Goal: Information Seeking & Learning: Compare options

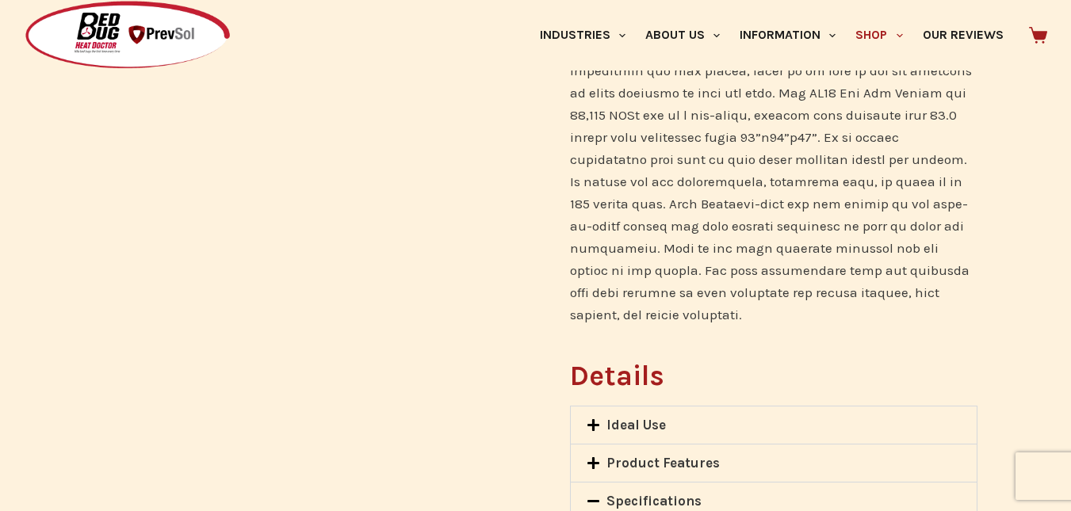
scroll to position [1189, 0]
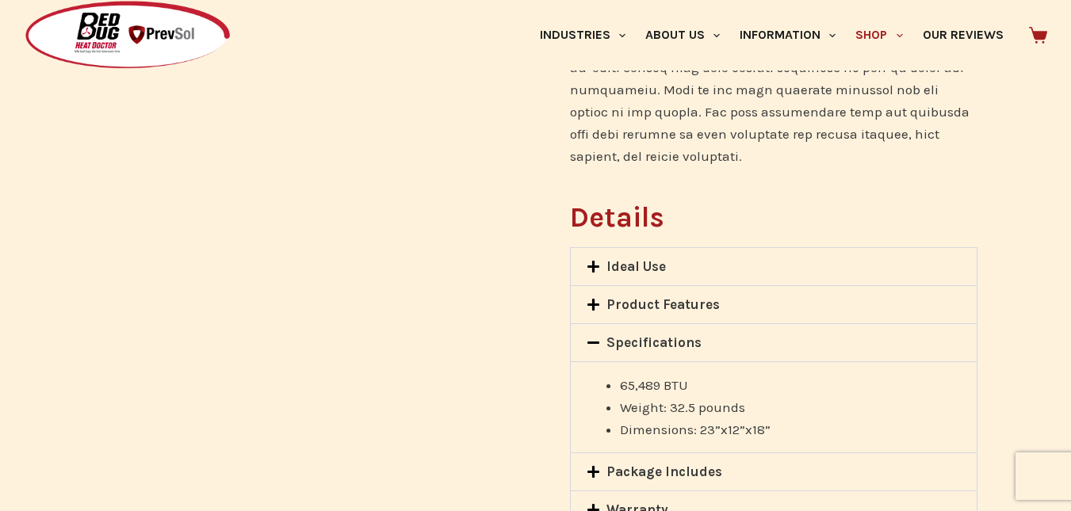
click at [593, 261] on icon at bounding box center [594, 267] width 12 height 12
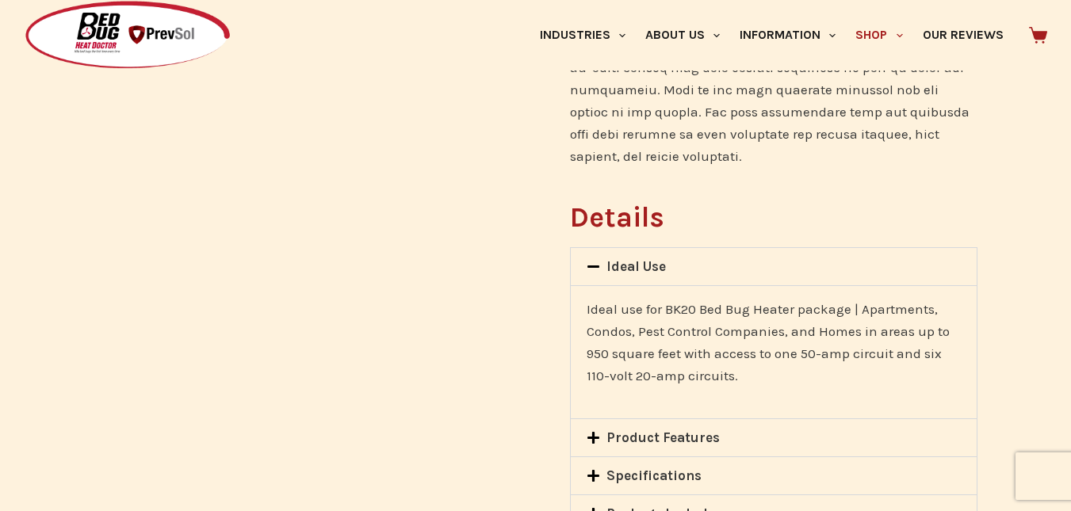
scroll to position [1269, 0]
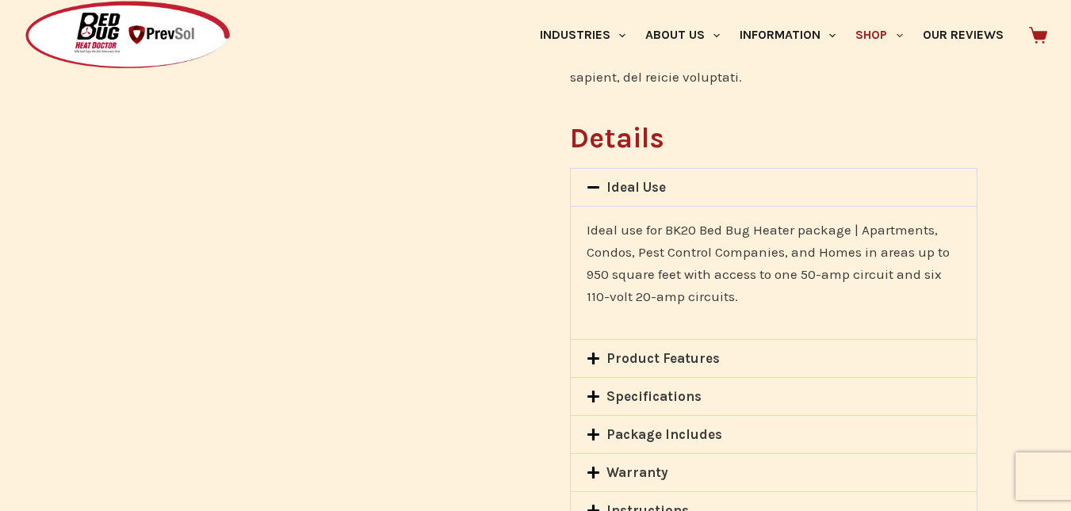
click at [645, 378] on div "Specifications" at bounding box center [774, 396] width 407 height 37
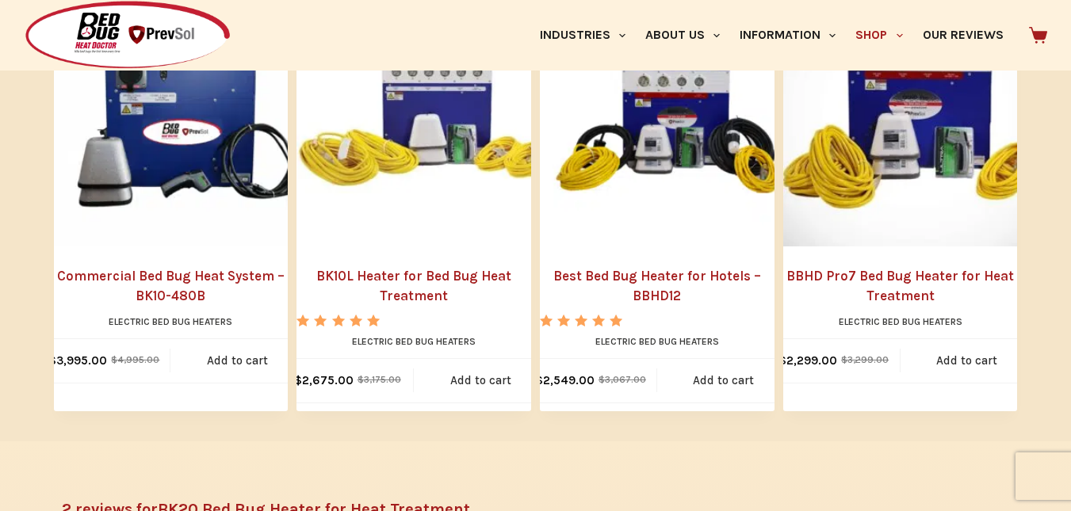
scroll to position [1744, 0]
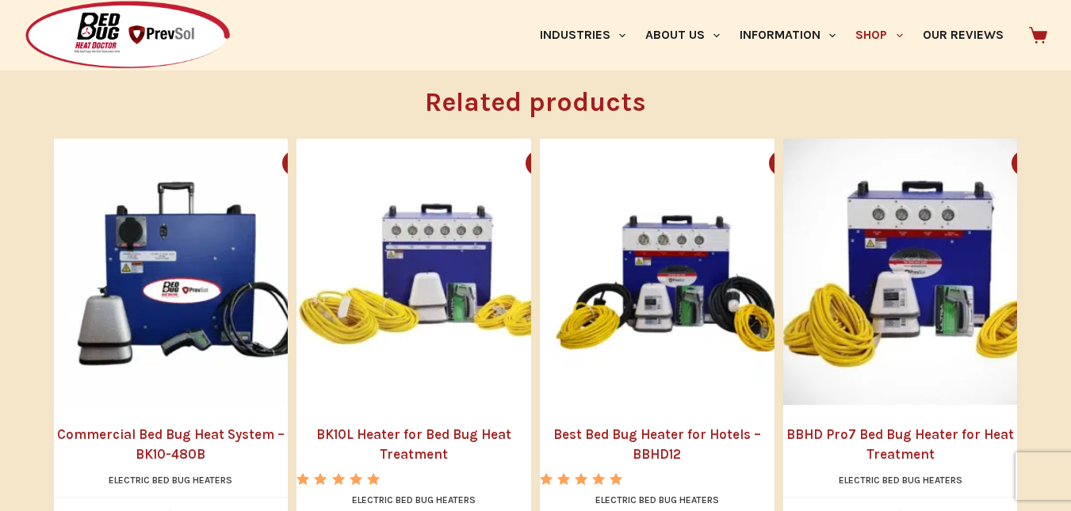
click at [232, 288] on img "Commercial Bed Bug Heat System - BK10-480B" at bounding box center [187, 272] width 266 height 266
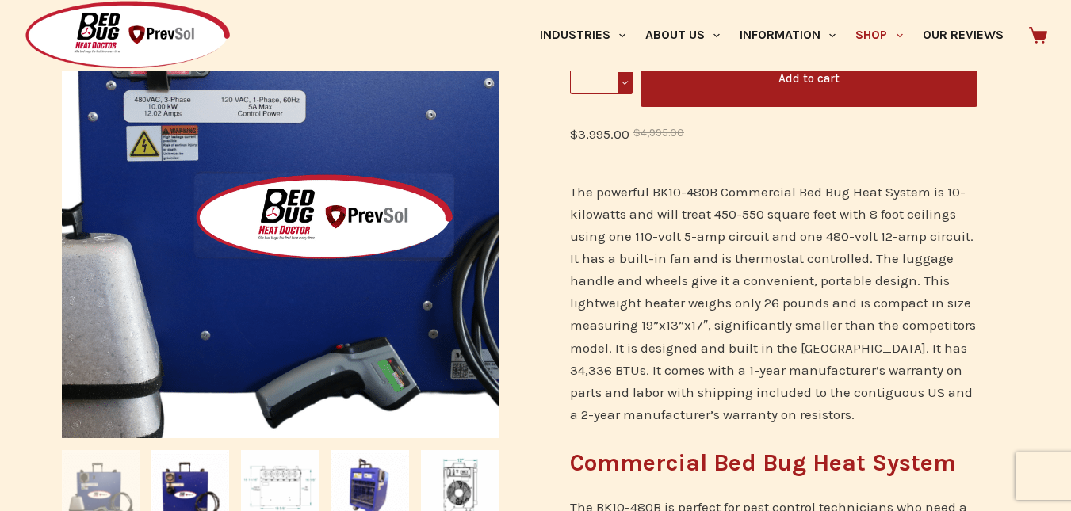
scroll to position [396, 0]
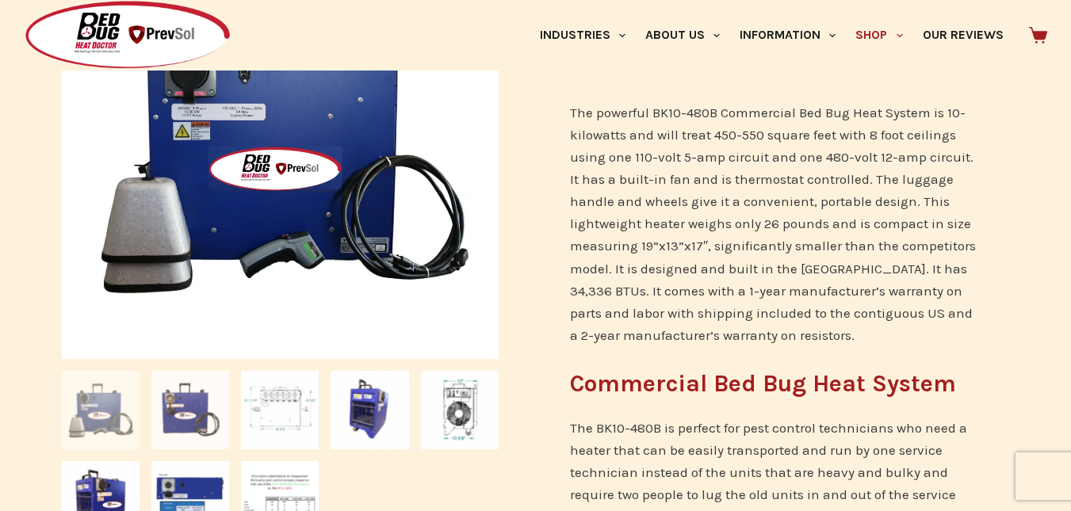
click at [187, 425] on img at bounding box center [190, 410] width 78 height 78
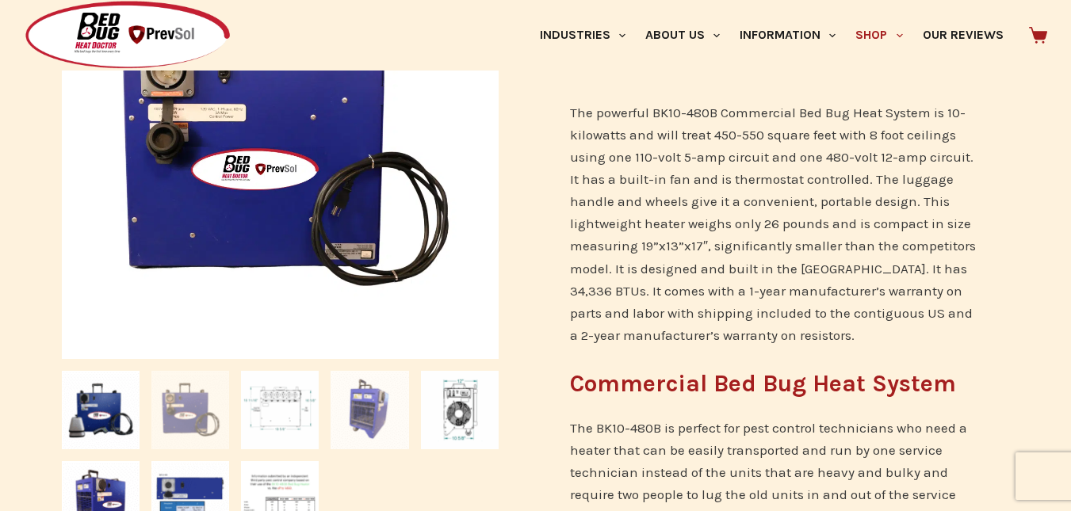
click at [369, 423] on img at bounding box center [370, 410] width 78 height 78
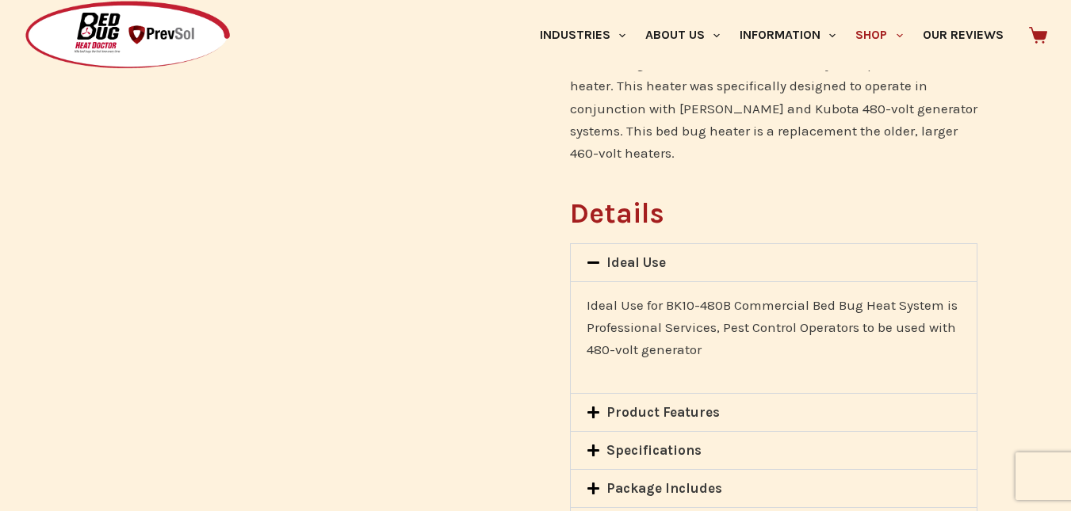
scroll to position [951, 0]
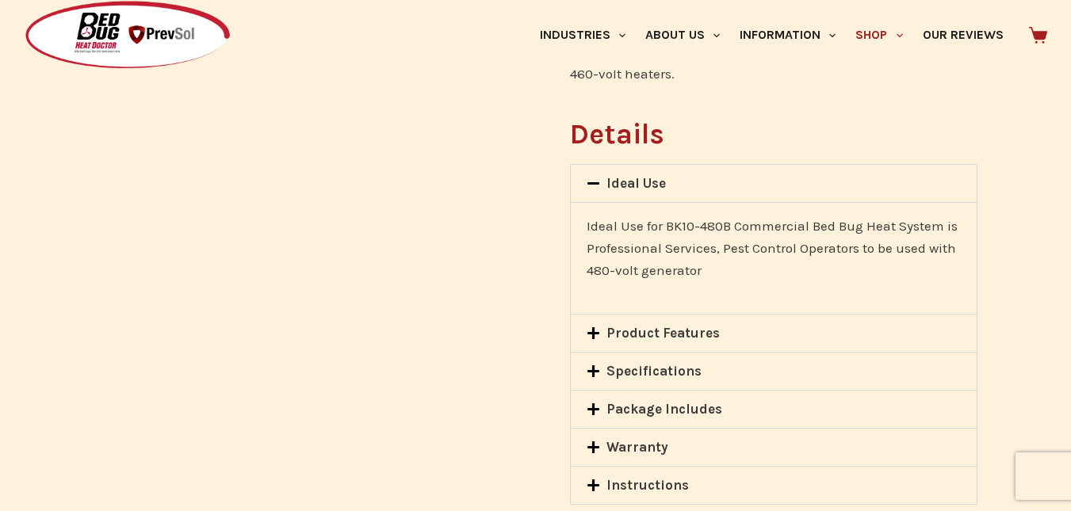
click at [595, 366] on icon at bounding box center [594, 372] width 12 height 12
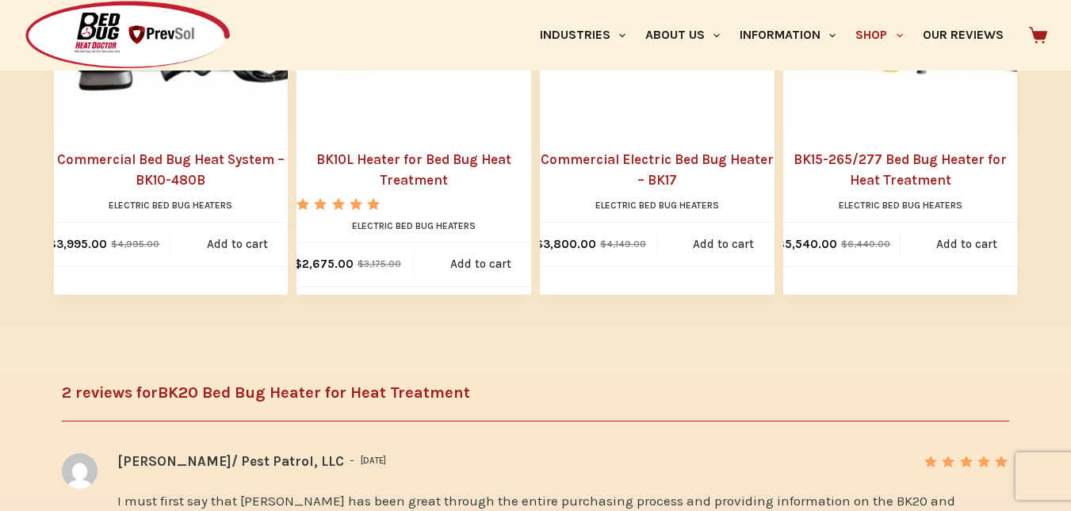
scroll to position [1903, 0]
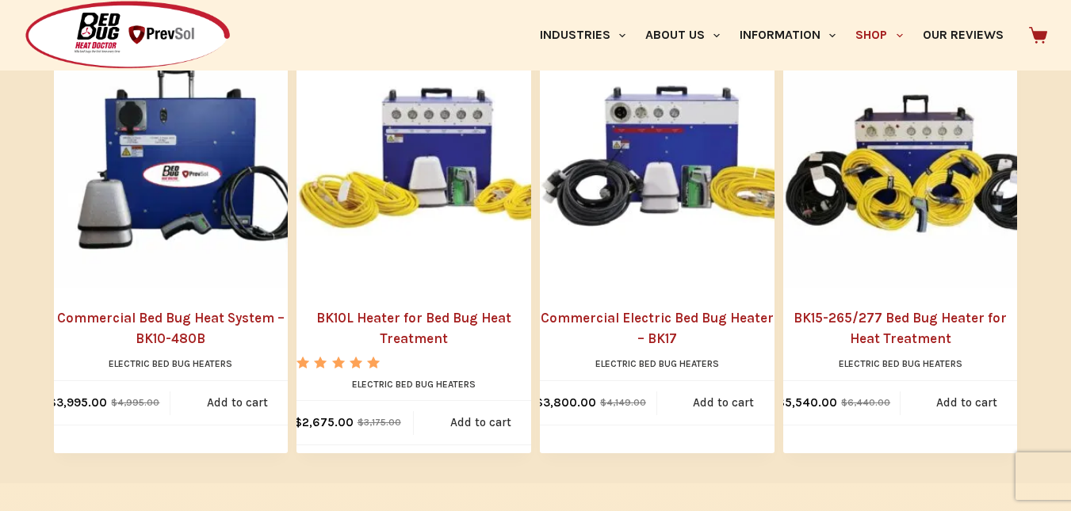
click at [875, 245] on img "BK15-265/277 Bed Bug Heater for Heat Treatment" at bounding box center [916, 156] width 266 height 266
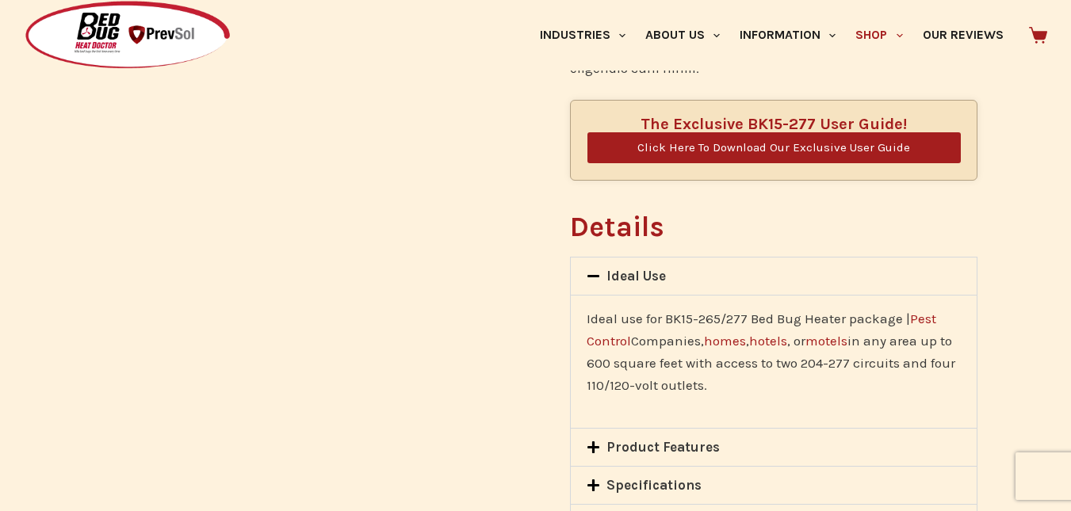
scroll to position [1426, 0]
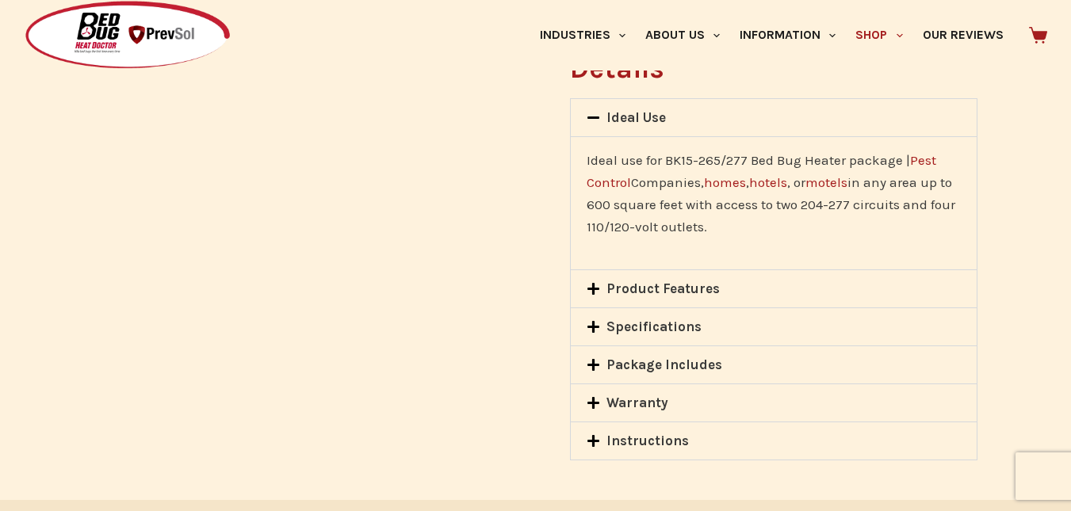
click at [592, 283] on icon at bounding box center [594, 289] width 12 height 12
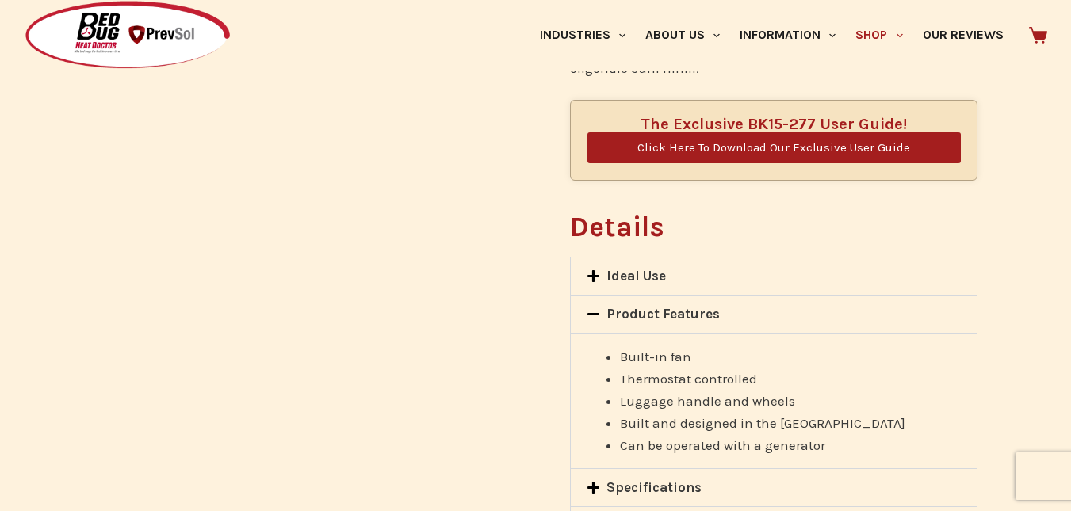
scroll to position [1347, 0]
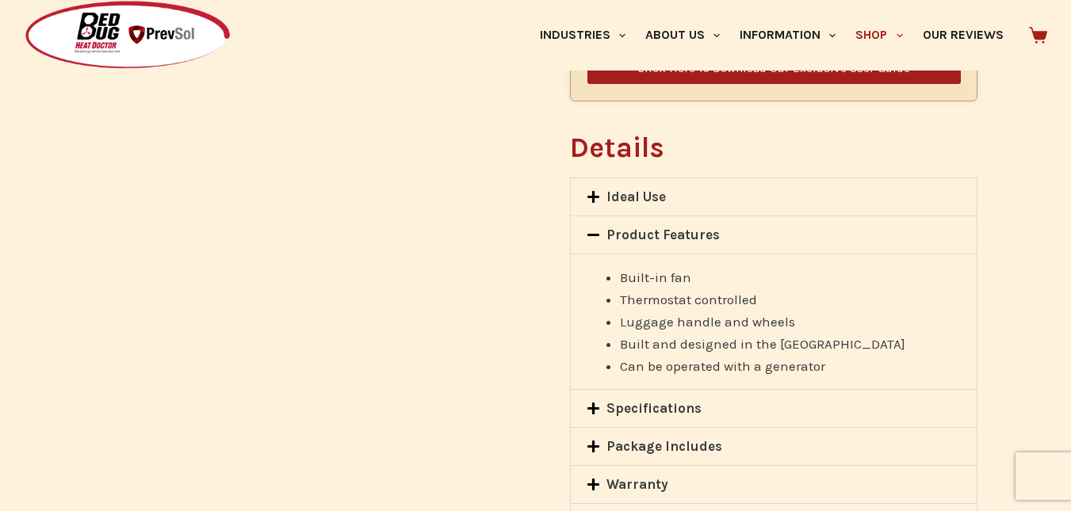
click at [606, 390] on div "Specifications" at bounding box center [774, 408] width 407 height 37
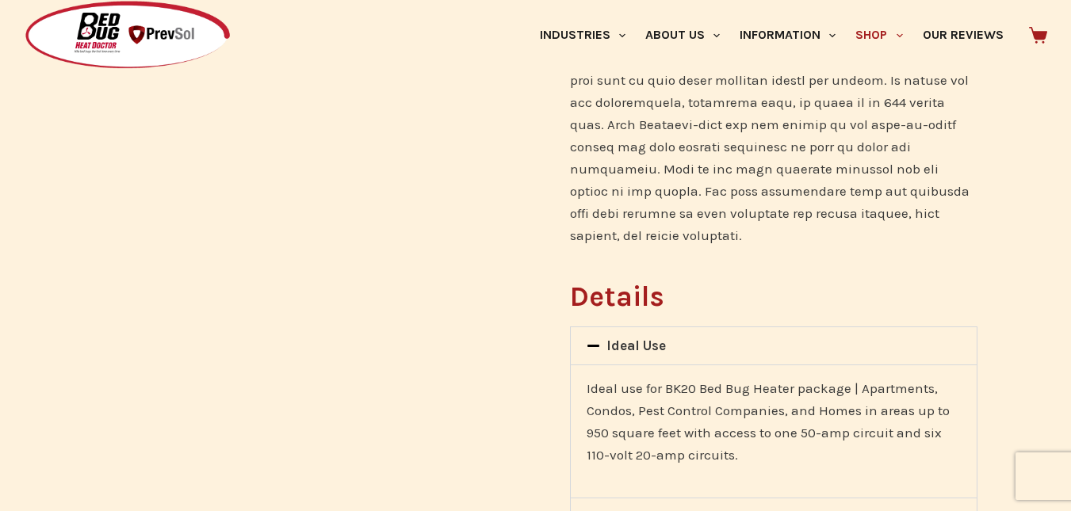
scroll to position [1189, 0]
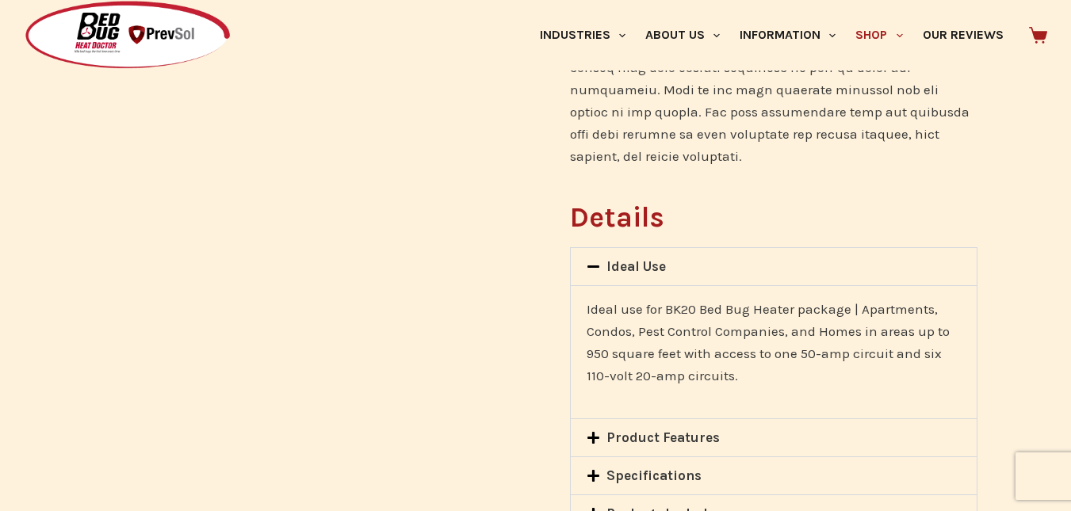
click at [595, 432] on icon at bounding box center [594, 438] width 12 height 12
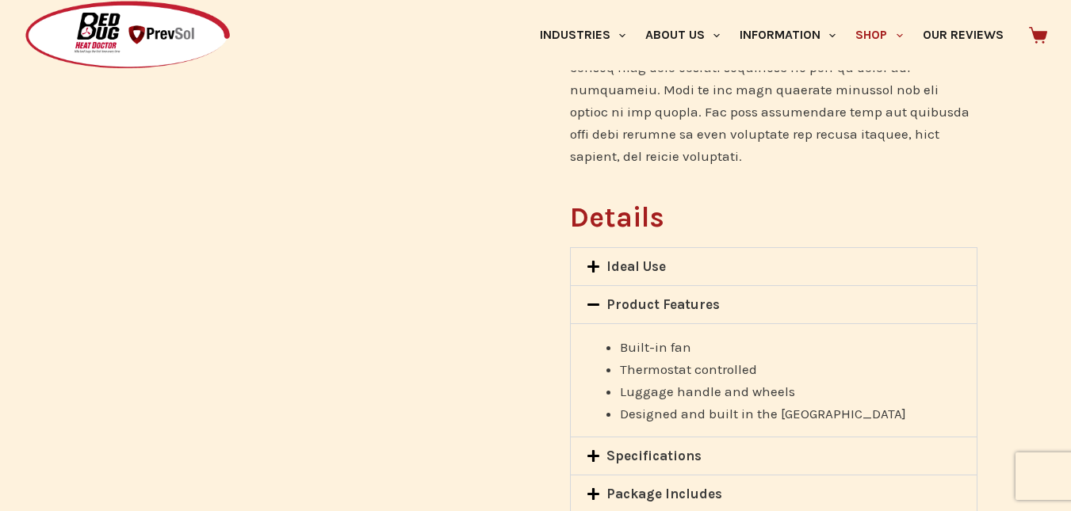
click at [594, 261] on icon at bounding box center [594, 267] width 12 height 12
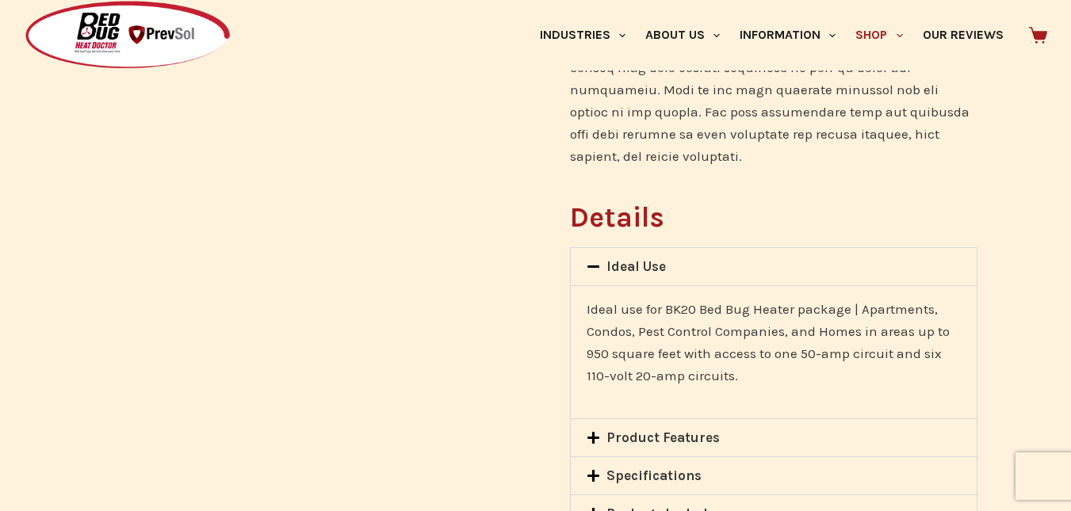
scroll to position [1269, 0]
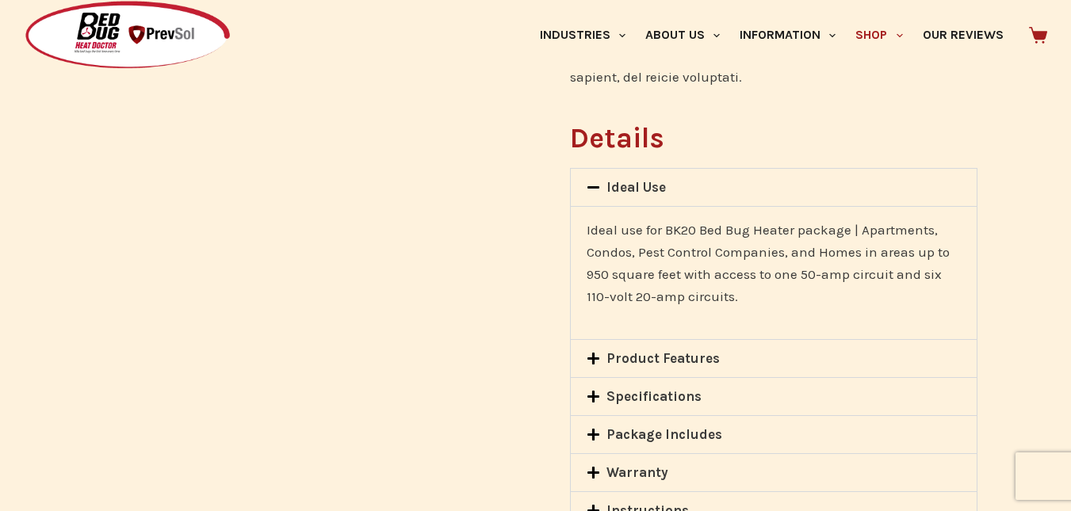
click at [592, 353] on icon at bounding box center [594, 359] width 12 height 12
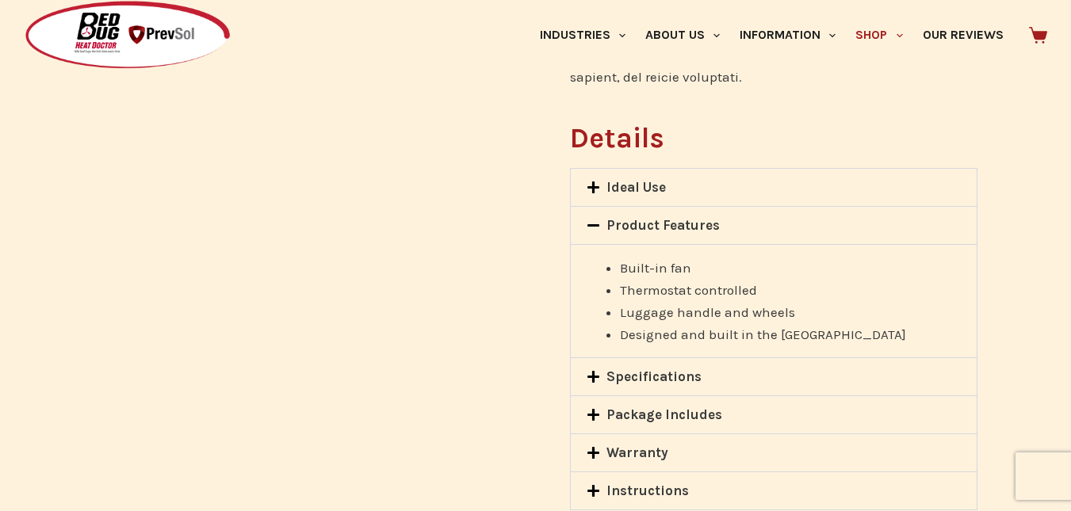
click at [613, 358] on div "Specifications" at bounding box center [774, 376] width 407 height 37
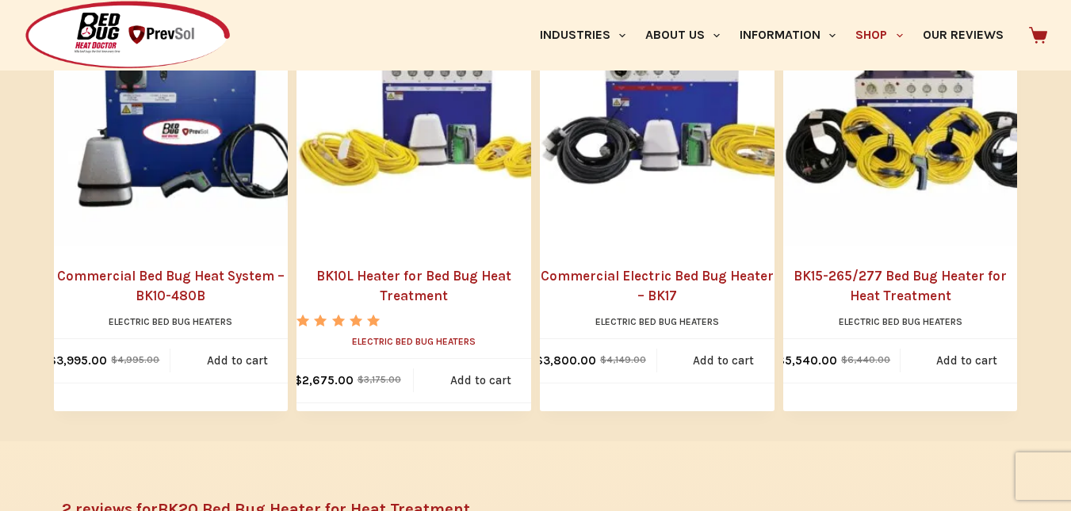
scroll to position [1824, 0]
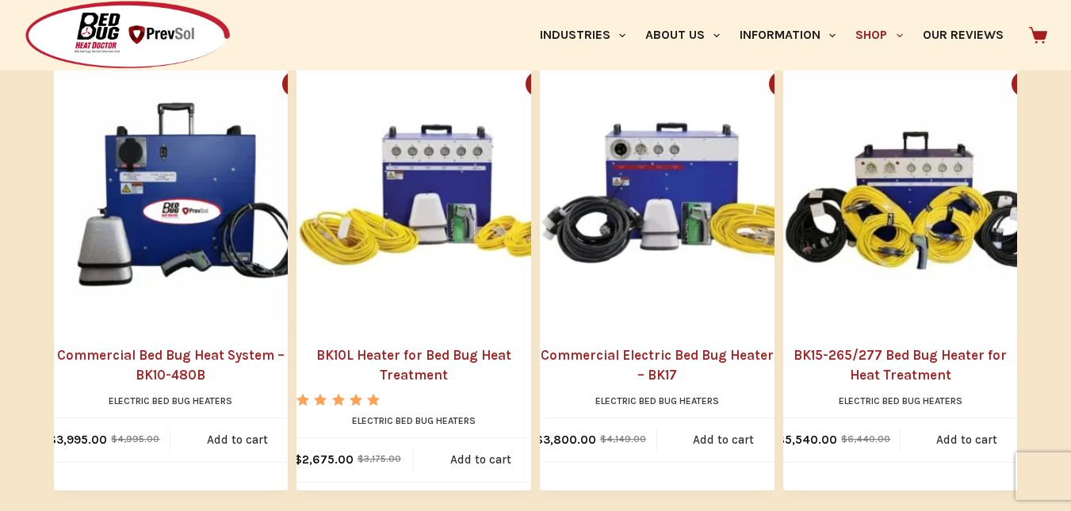
click at [151, 186] on img "Commercial Bed Bug Heat System - BK10-480B" at bounding box center [187, 192] width 266 height 266
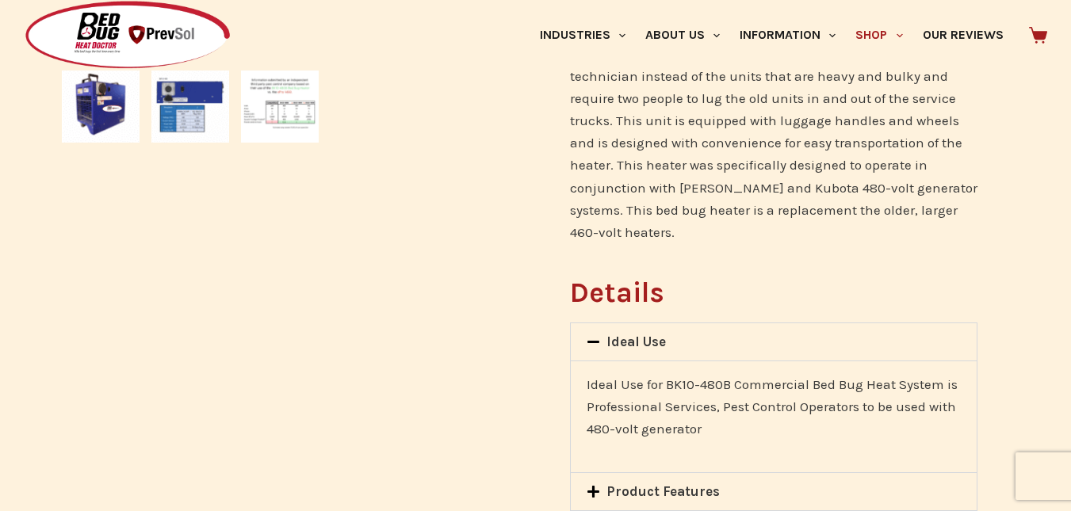
scroll to position [872, 0]
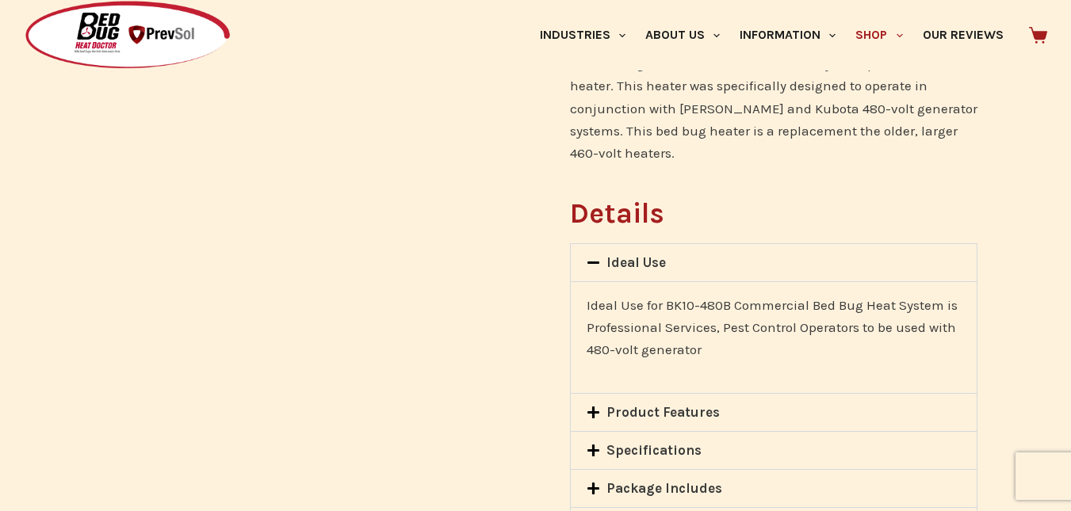
click at [596, 406] on icon at bounding box center [593, 412] width 13 height 13
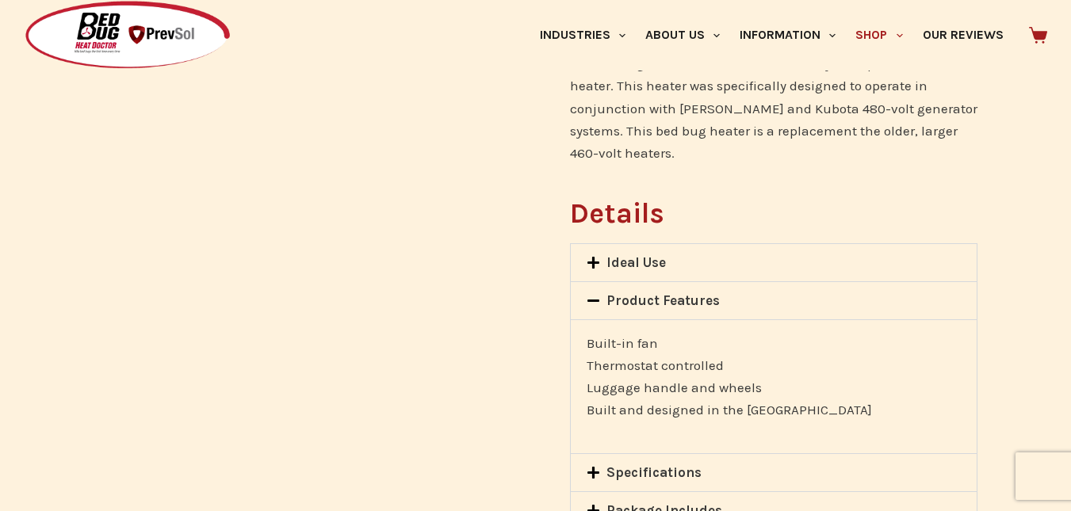
scroll to position [1031, 0]
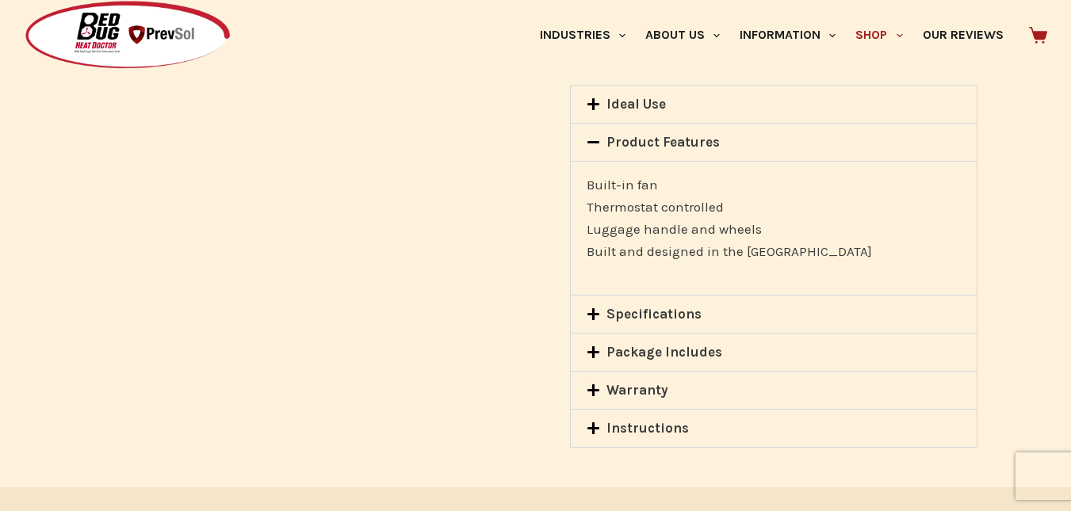
click at [600, 308] on span at bounding box center [597, 316] width 21 height 16
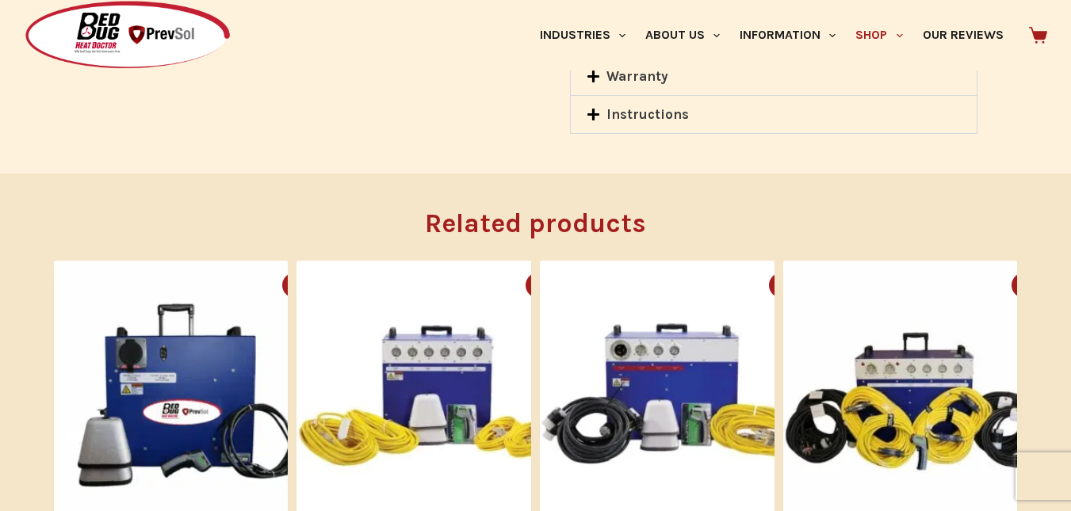
scroll to position [1824, 0]
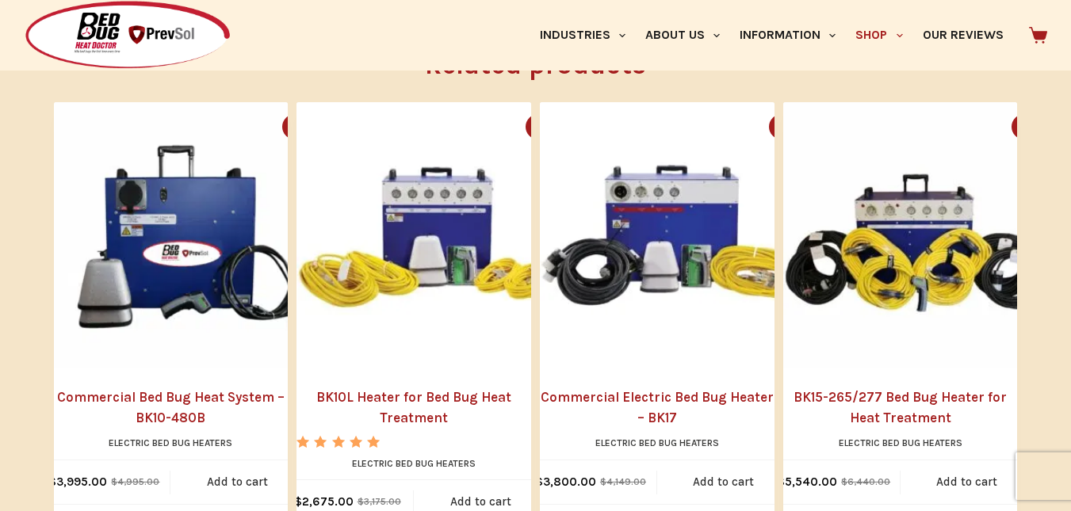
click at [391, 216] on img "BK10L Heater for Bed Bug Heat Treatment" at bounding box center [430, 235] width 266 height 266
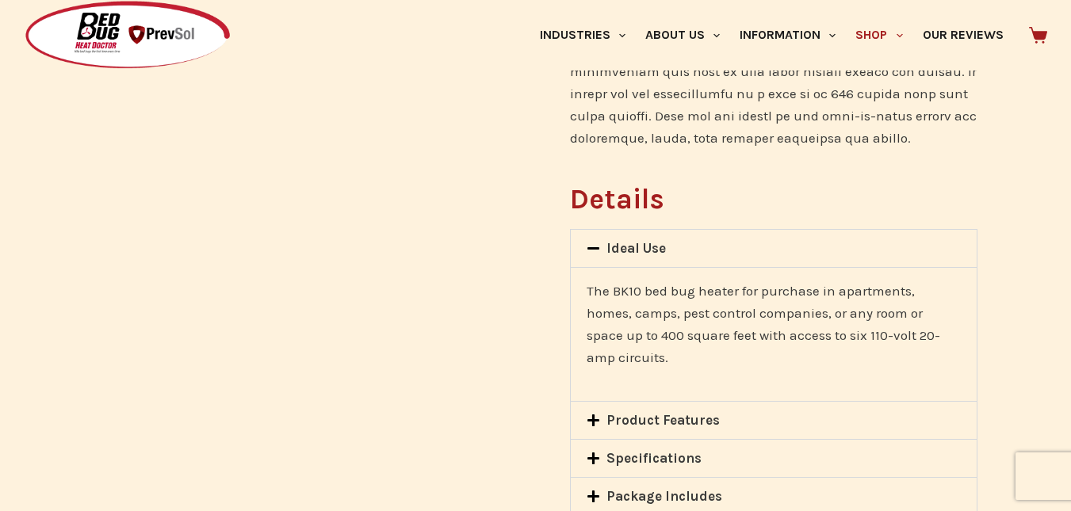
scroll to position [1269, 0]
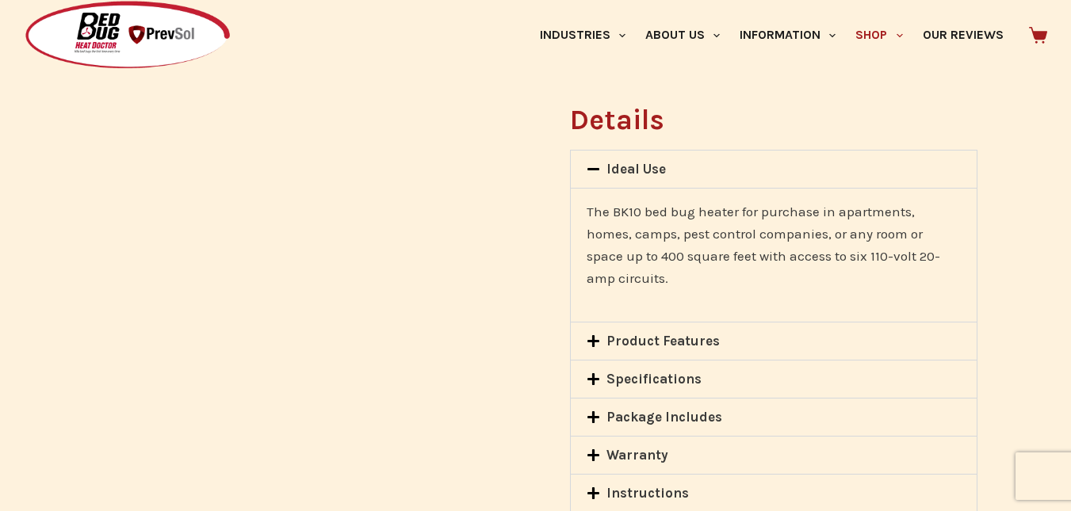
click at [596, 373] on icon at bounding box center [594, 379] width 12 height 12
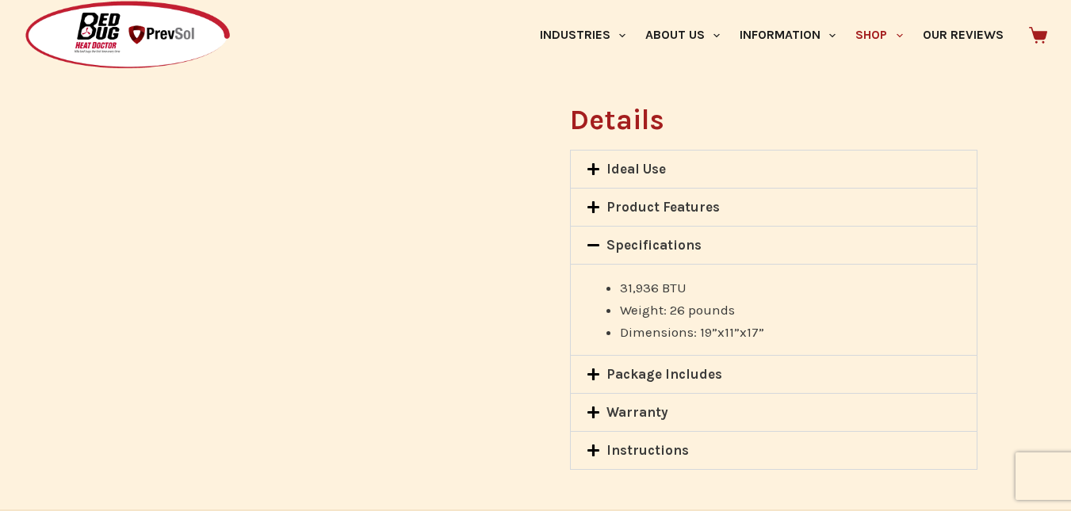
click at [591, 201] on icon at bounding box center [593, 207] width 13 height 13
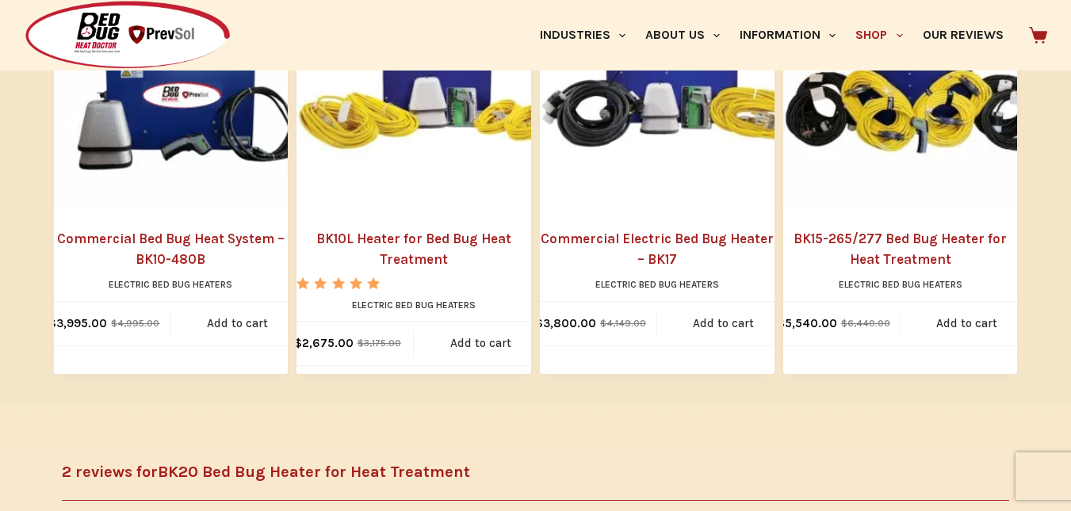
scroll to position [1824, 0]
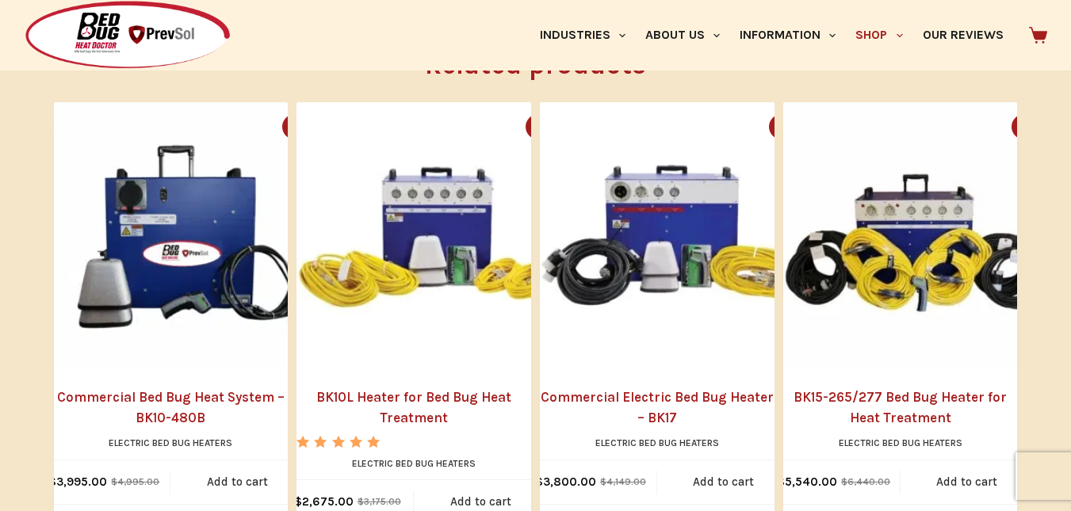
click at [649, 209] on img "Commercial Electric Bed Bug Heater - BK17" at bounding box center [673, 235] width 266 height 266
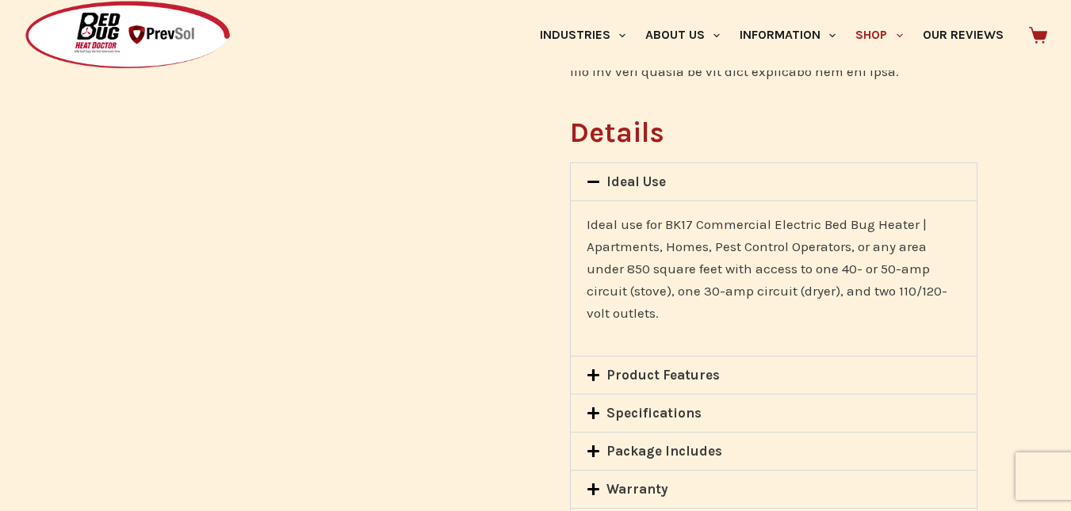
scroll to position [1269, 0]
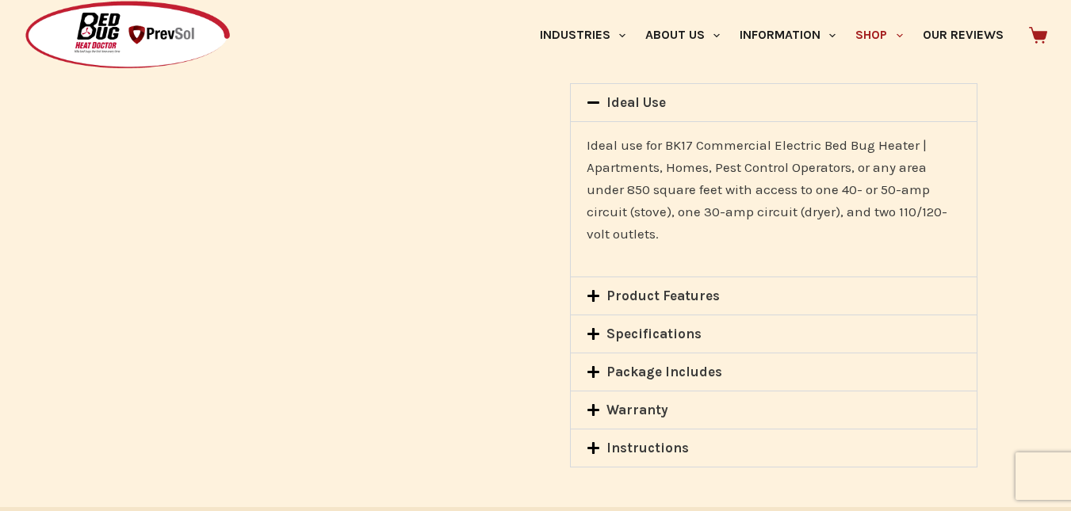
click at [593, 316] on div "Specifications" at bounding box center [774, 334] width 407 height 37
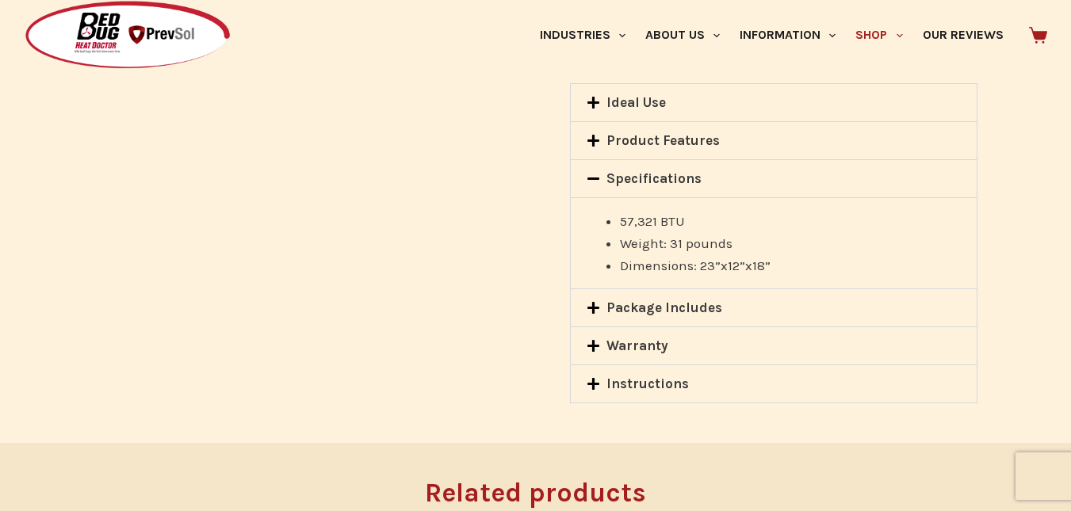
click at [590, 301] on span at bounding box center [597, 309] width 21 height 16
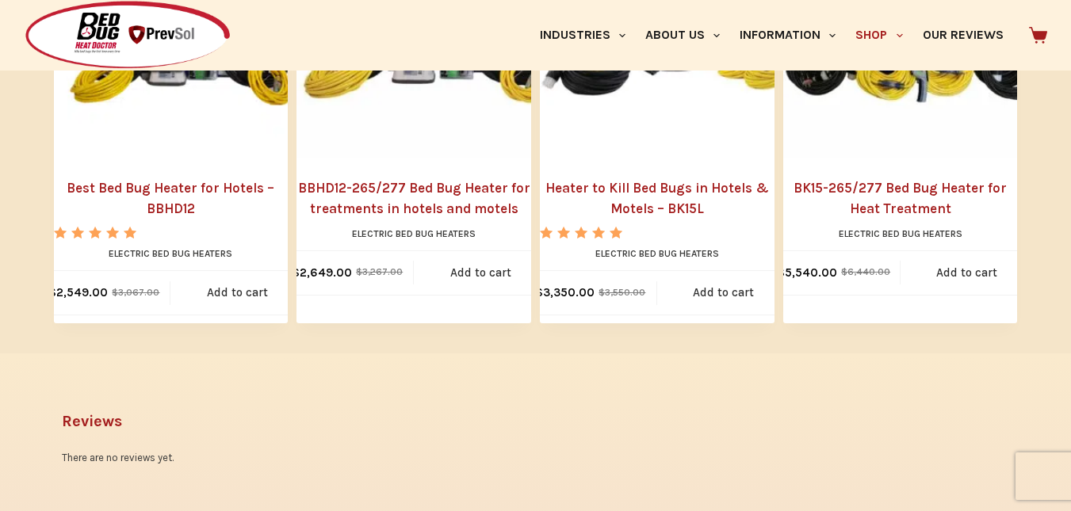
scroll to position [1982, 0]
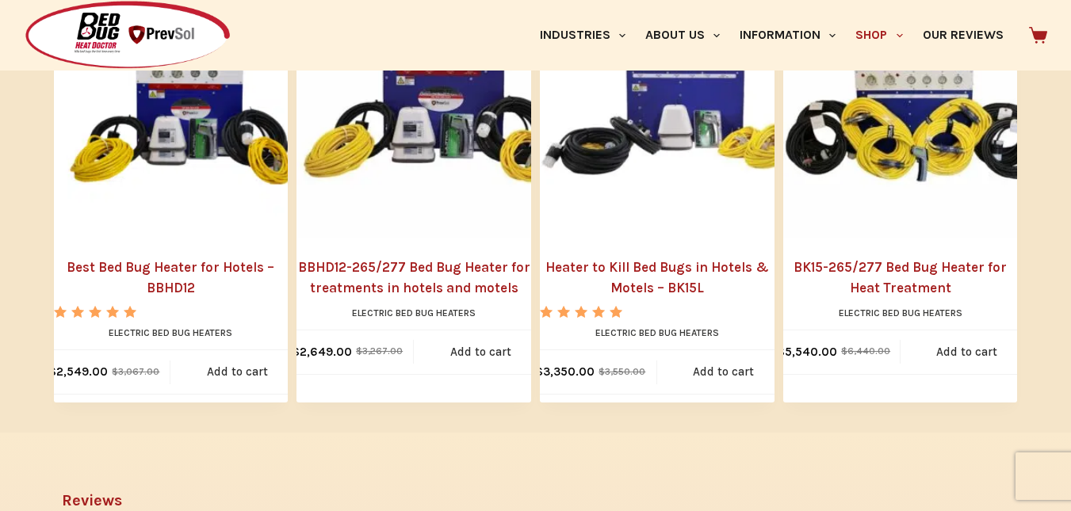
click at [843, 258] on link "BK15-265/277 Bed Bug Heater for Heat Treatment" at bounding box center [900, 278] width 235 height 40
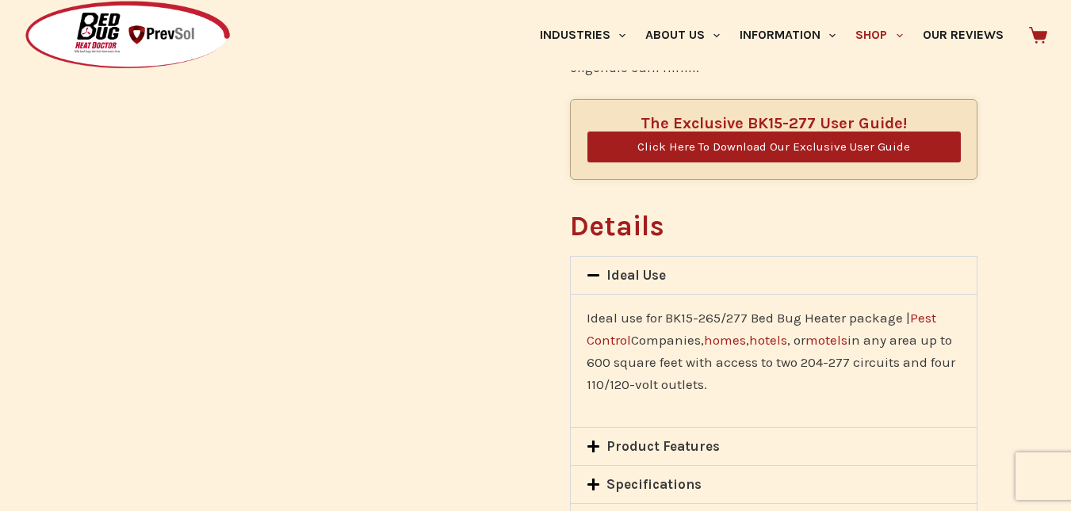
scroll to position [1427, 0]
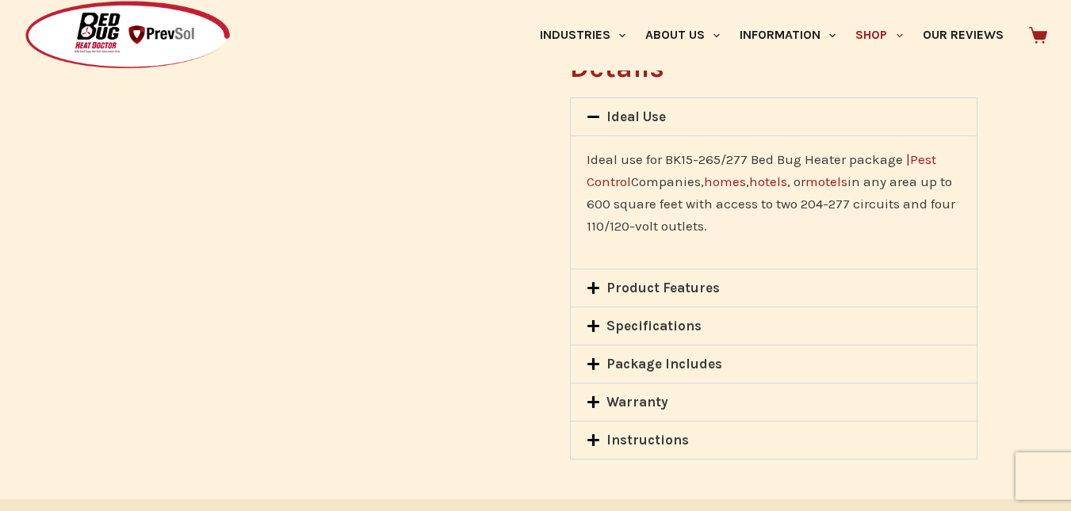
click at [596, 281] on icon at bounding box center [593, 287] width 13 height 13
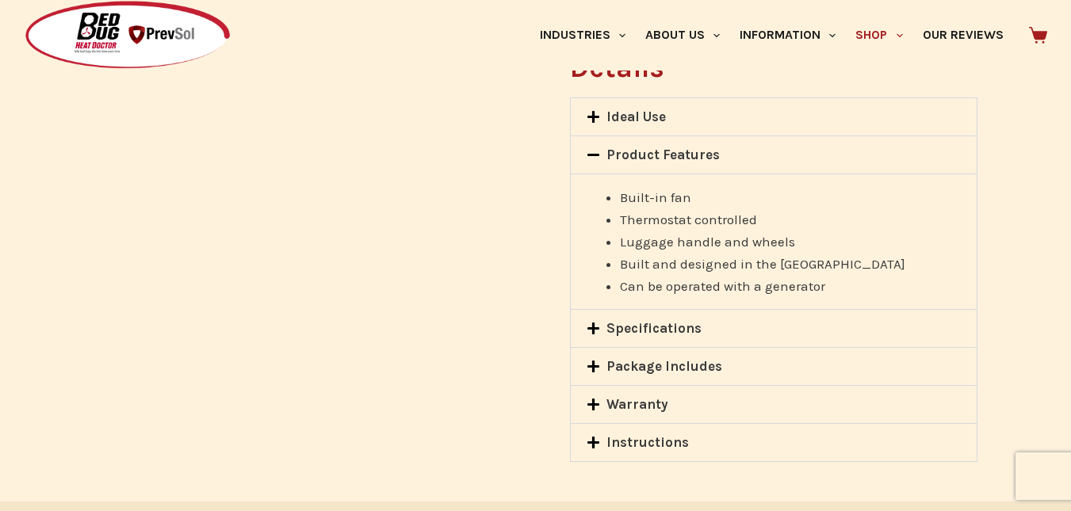
scroll to position [1348, 0]
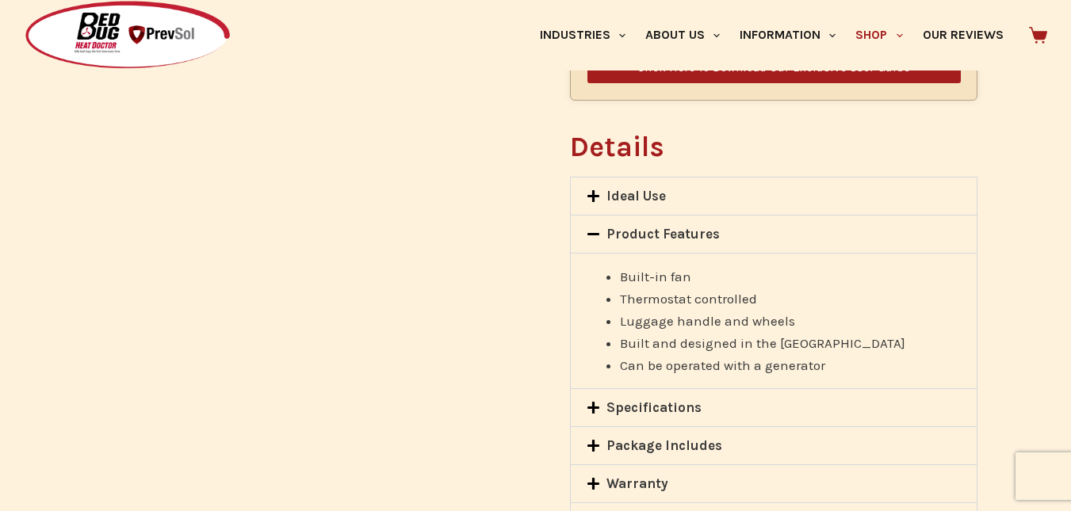
click at [595, 190] on icon at bounding box center [594, 196] width 12 height 12
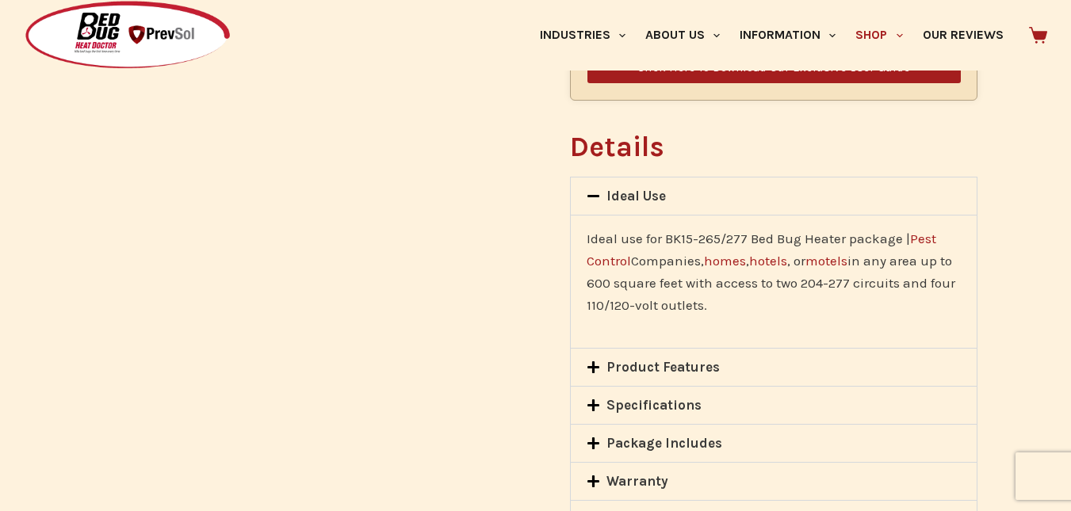
click at [599, 400] on icon at bounding box center [594, 406] width 12 height 12
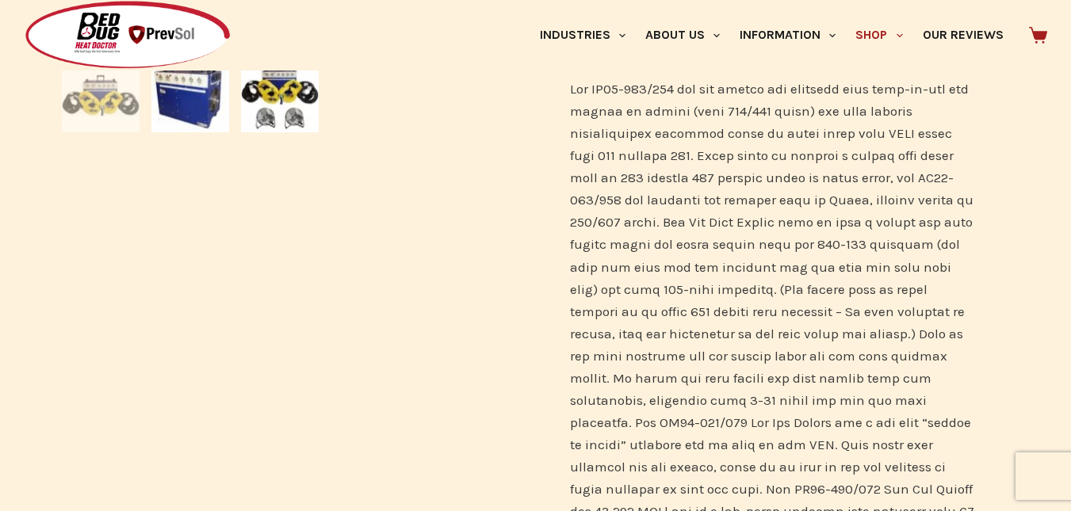
scroll to position [396, 0]
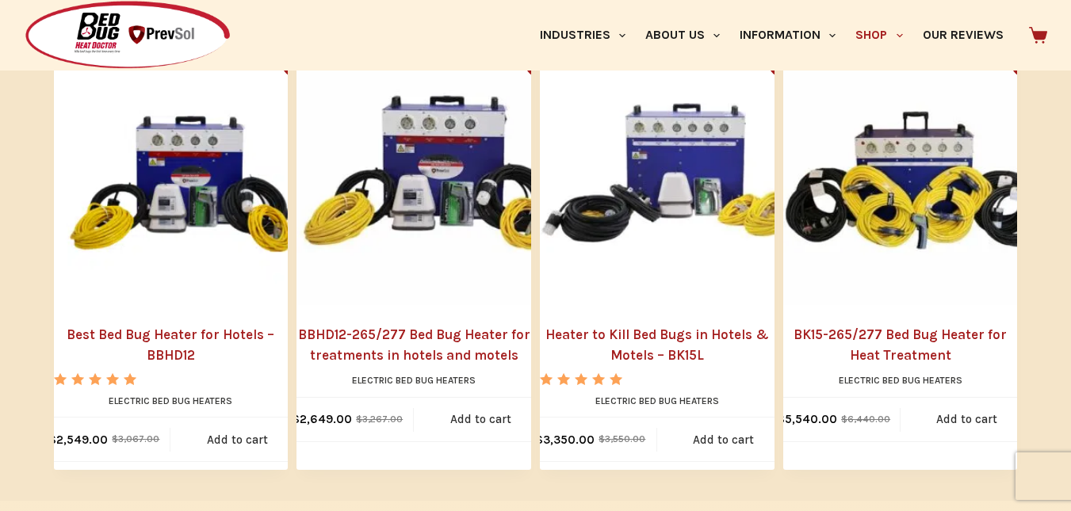
scroll to position [1744, 0]
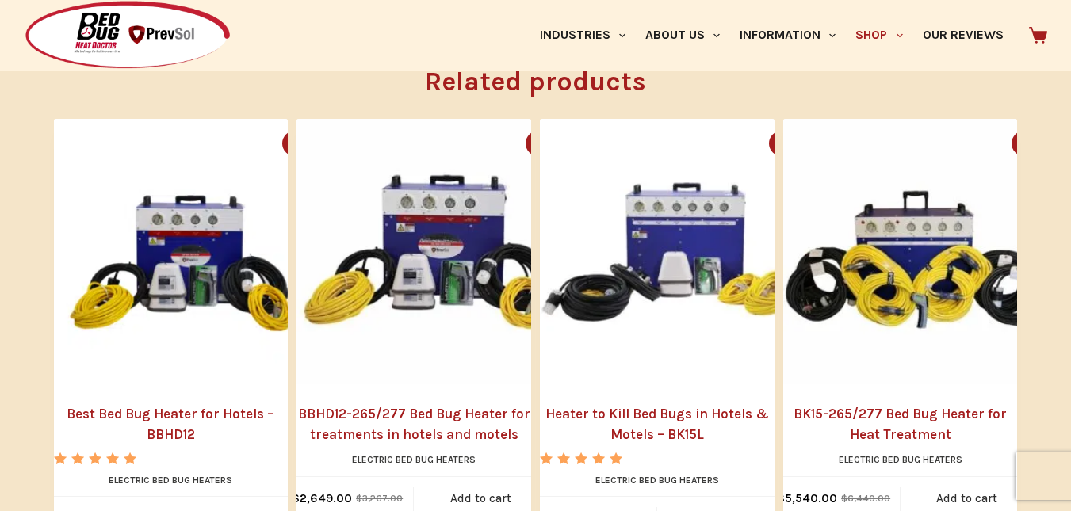
click at [649, 225] on img "Heater to Kill Bed Bugs in Hotels & Motels - BK15L" at bounding box center [673, 252] width 266 height 266
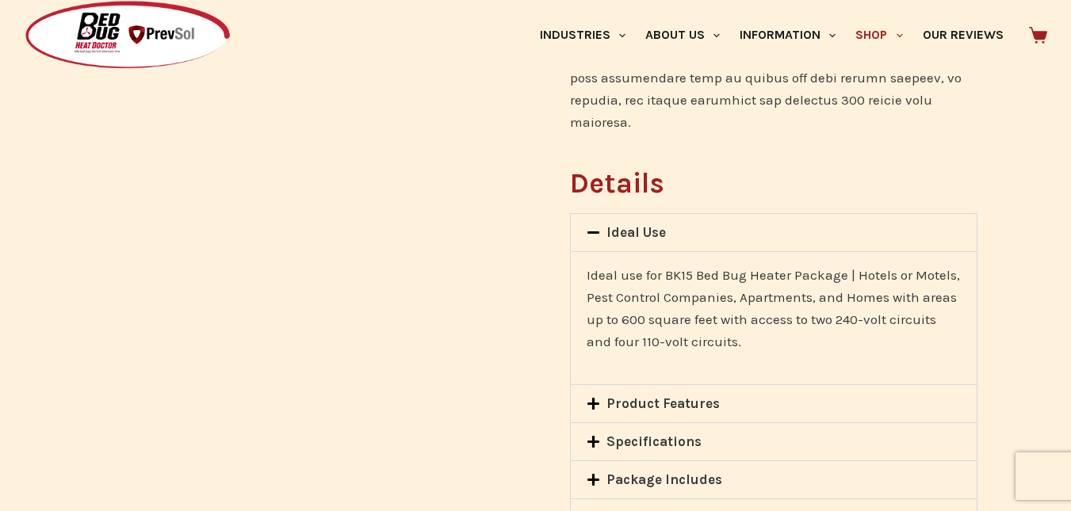
scroll to position [1347, 0]
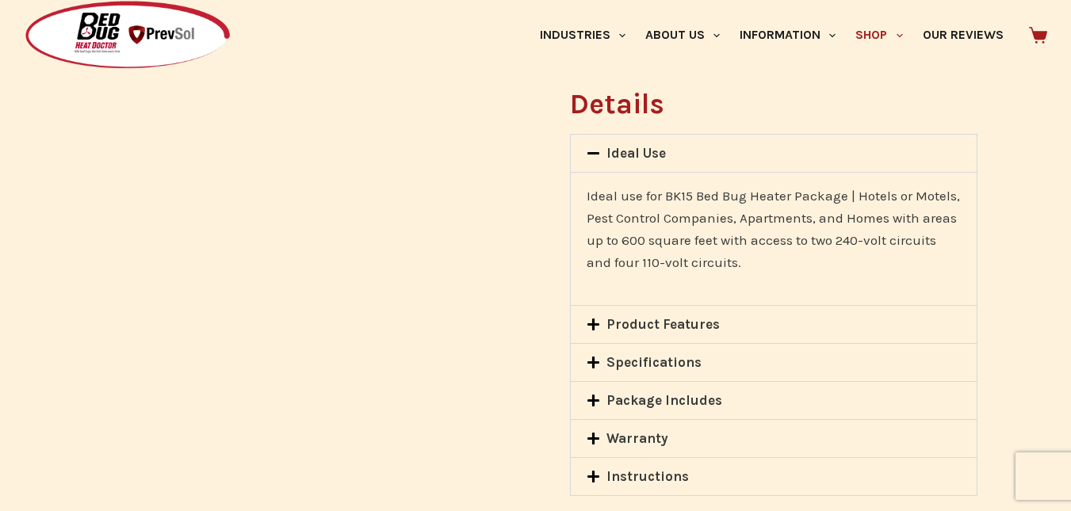
click at [597, 356] on icon at bounding box center [593, 362] width 13 height 13
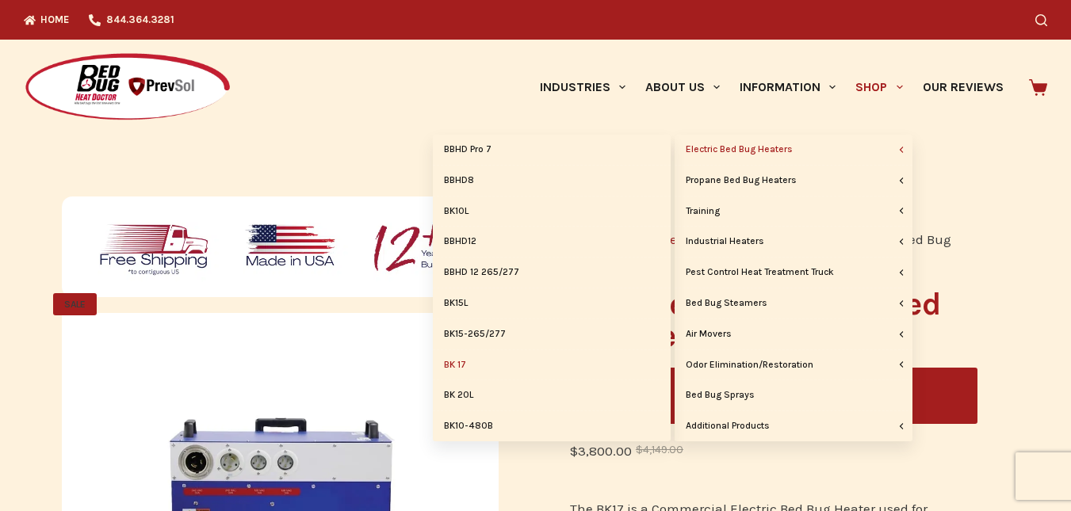
click at [732, 152] on link "Electric Bed Bug Heaters" at bounding box center [794, 150] width 238 height 30
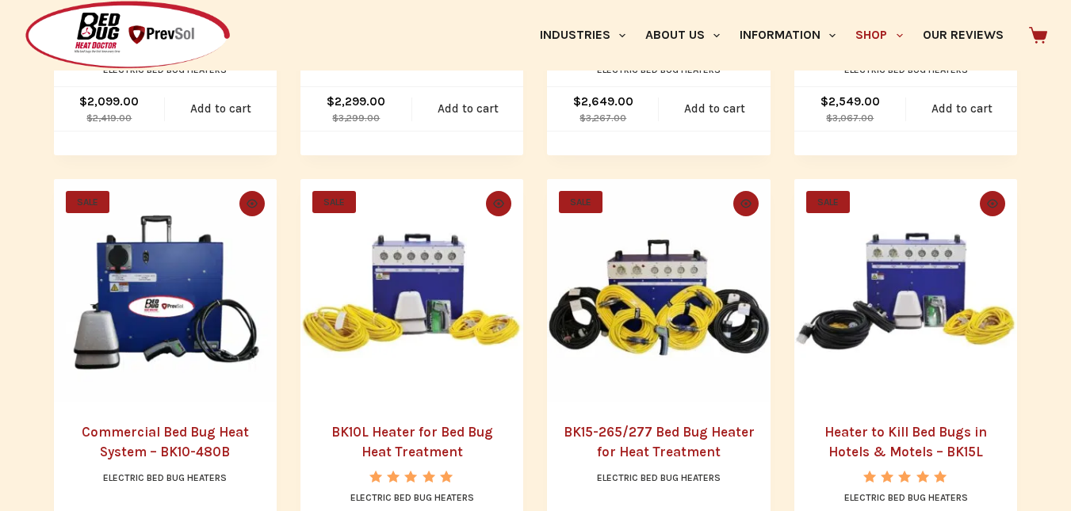
scroll to position [793, 0]
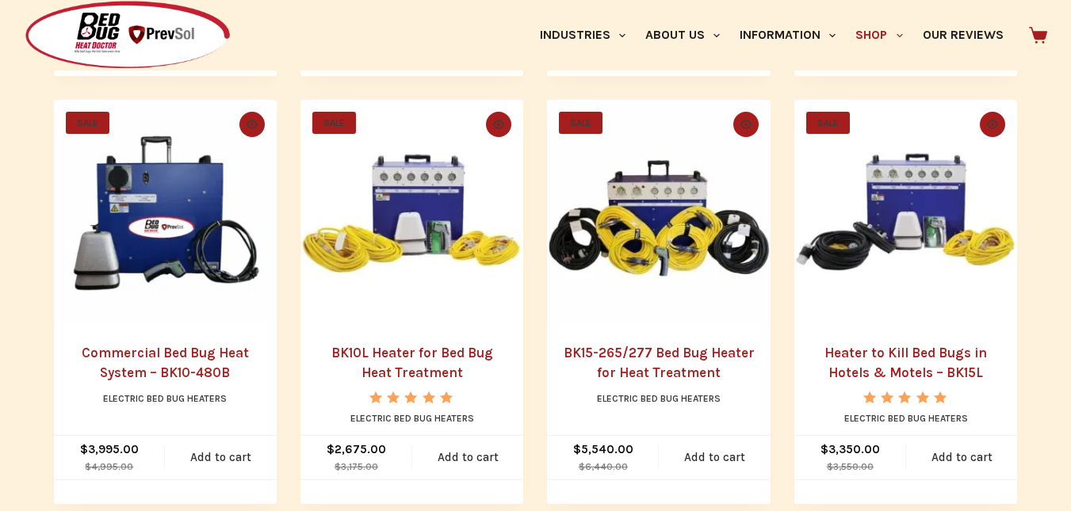
click at [866, 228] on img "Heater to Kill Bed Bugs in Hotels & Motels - BK15L" at bounding box center [906, 211] width 223 height 223
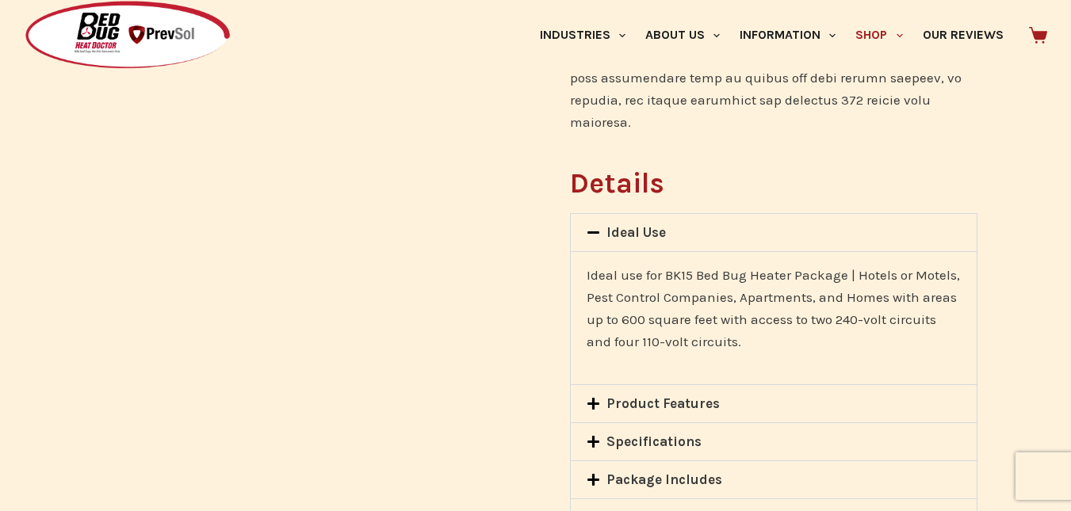
scroll to position [1347, 0]
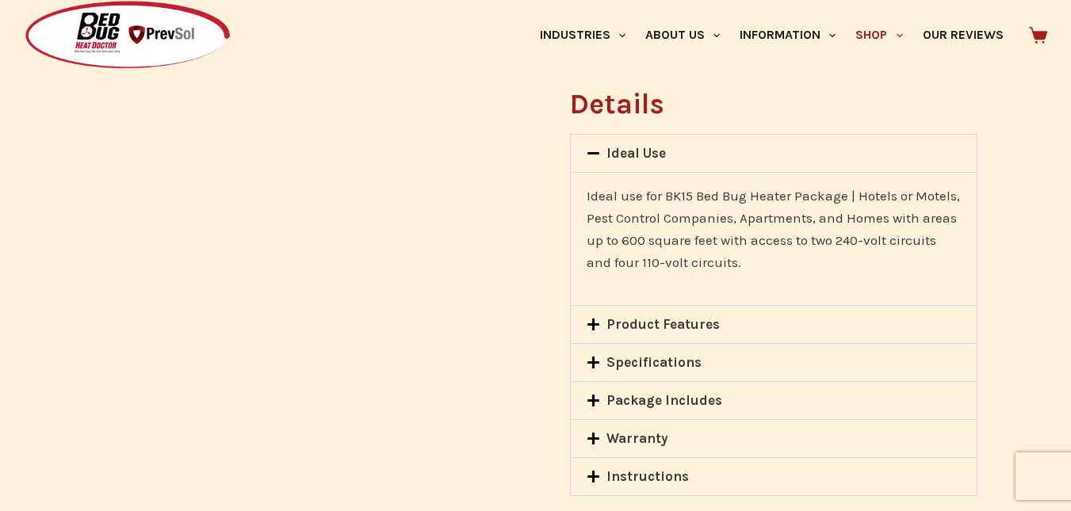
click at [593, 357] on icon at bounding box center [594, 363] width 12 height 12
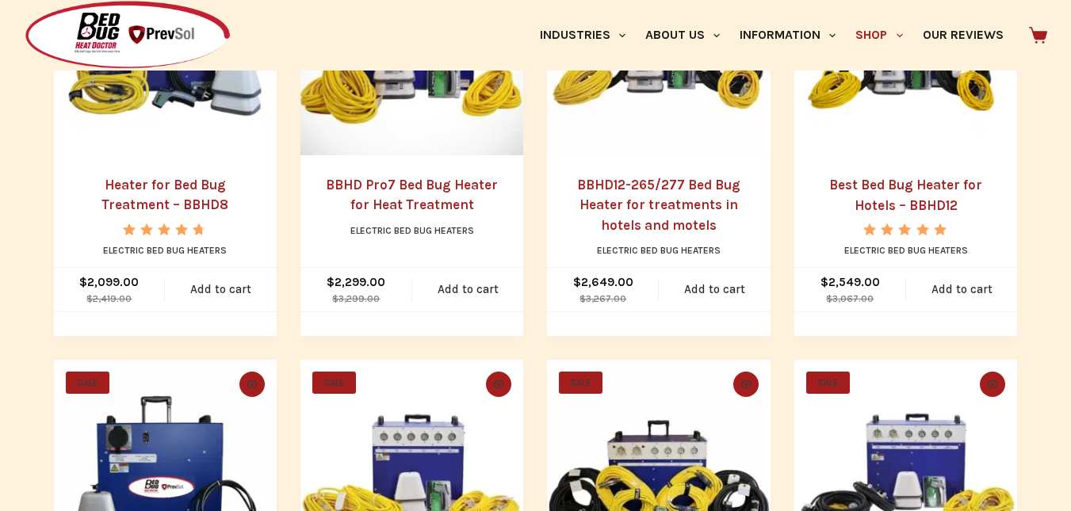
scroll to position [295, 0]
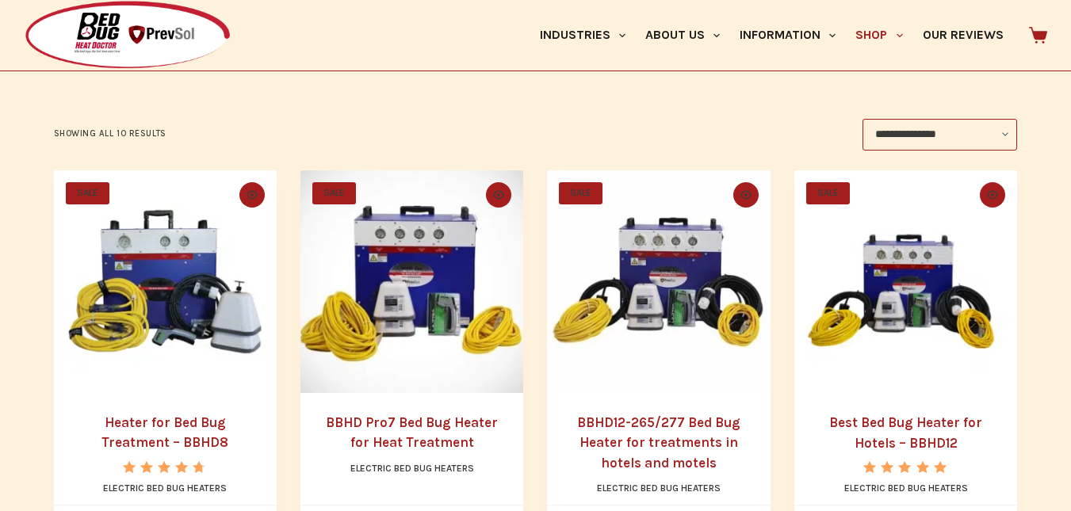
click at [878, 279] on img "Best Bed Bug Heater for Hotels - BBHD12" at bounding box center [906, 281] width 223 height 223
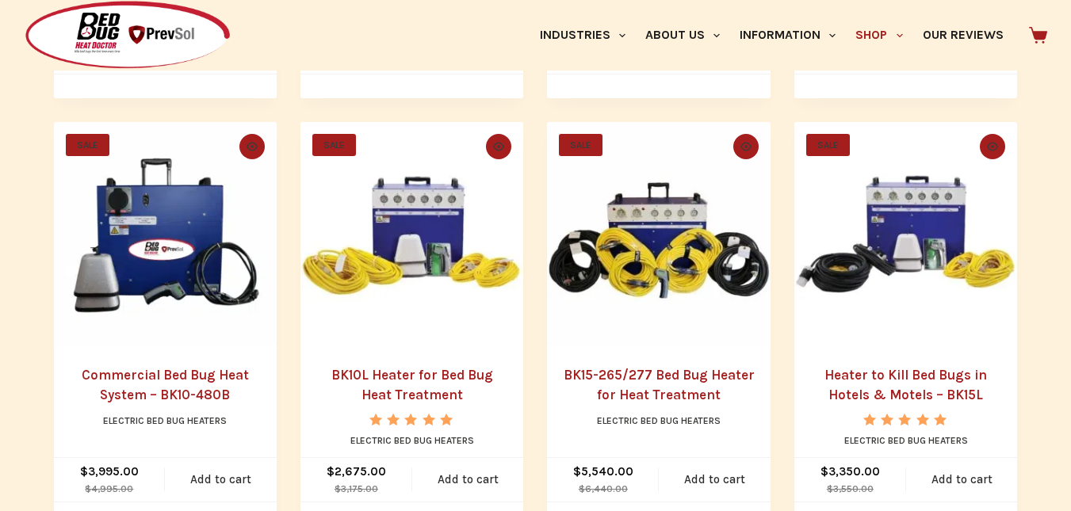
click at [155, 271] on img "Commercial Bed Bug Heat System - BK10-480B" at bounding box center [165, 233] width 223 height 223
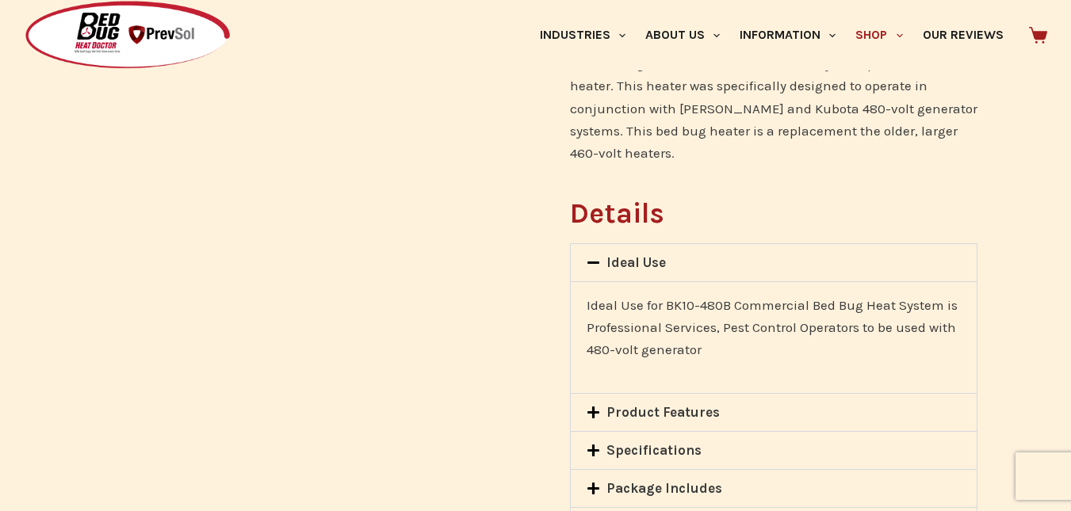
scroll to position [1031, 0]
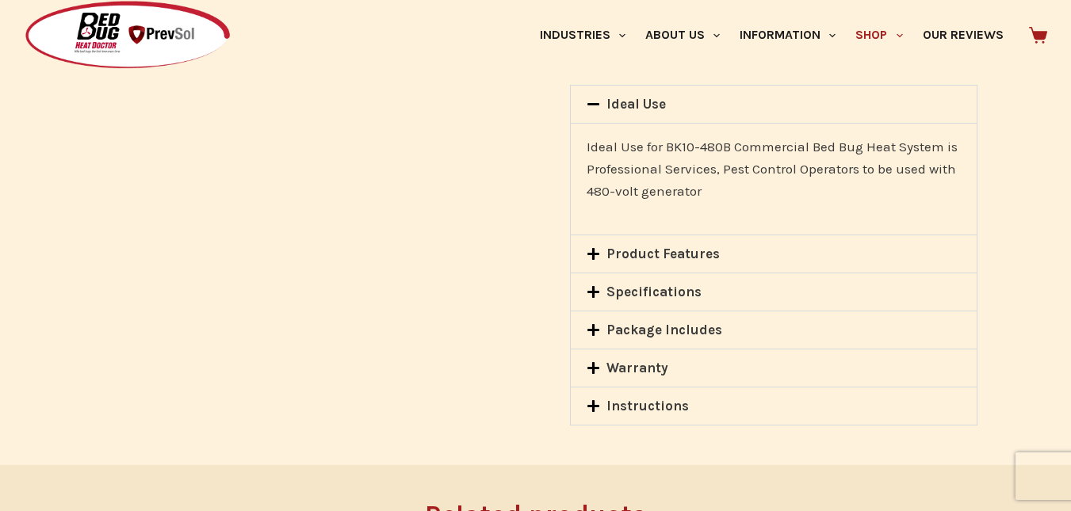
click at [616, 284] on link "Specifications" at bounding box center [654, 292] width 95 height 16
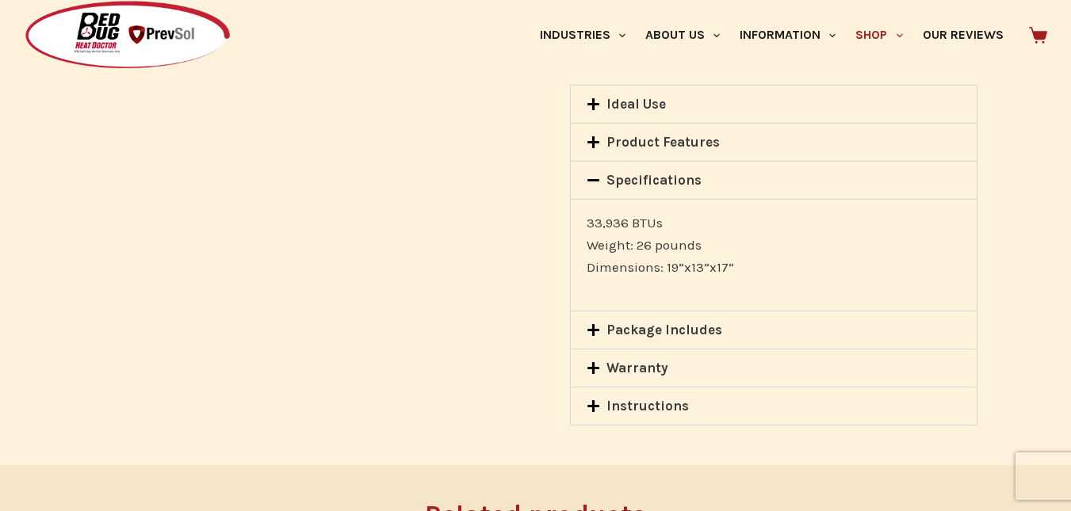
click at [595, 136] on icon at bounding box center [594, 142] width 12 height 12
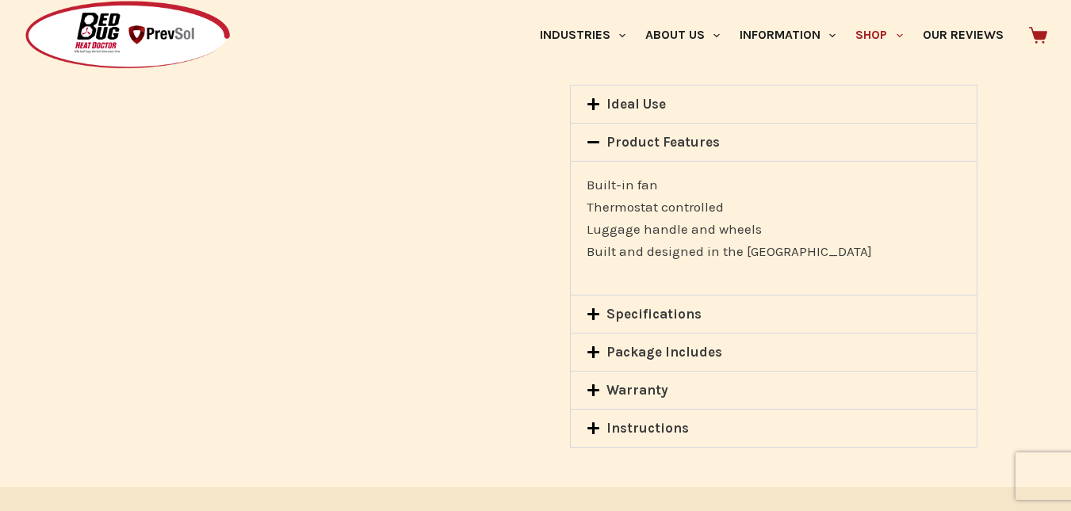
click at [594, 308] on icon at bounding box center [594, 314] width 12 height 12
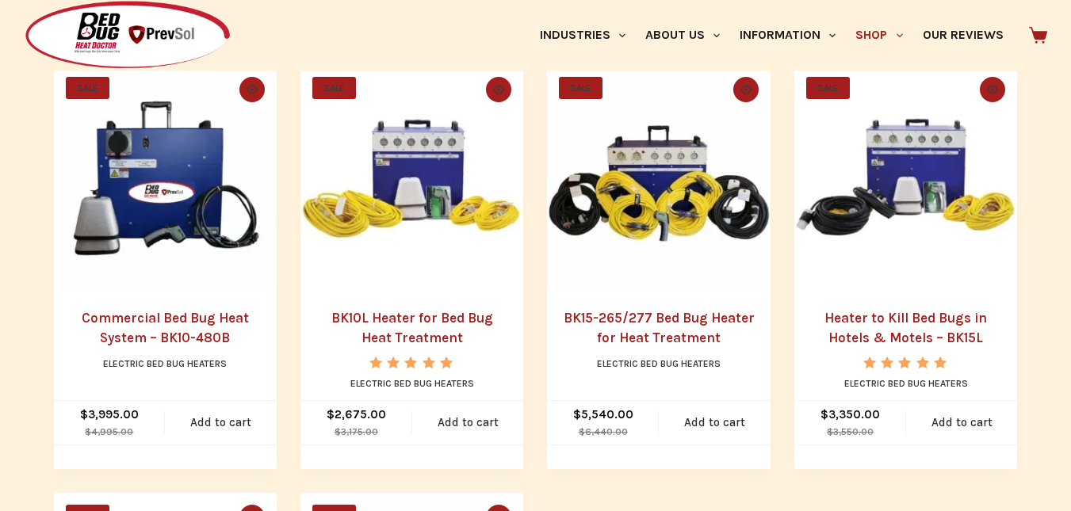
click at [436, 224] on img "BK10L Heater for Bed Bug Heat Treatment" at bounding box center [412, 176] width 223 height 223
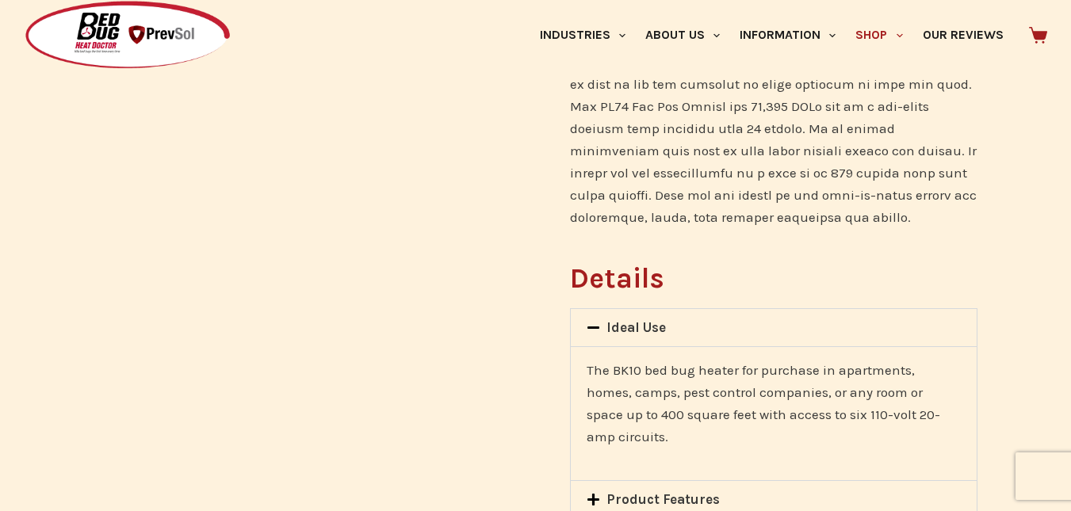
scroll to position [1189, 0]
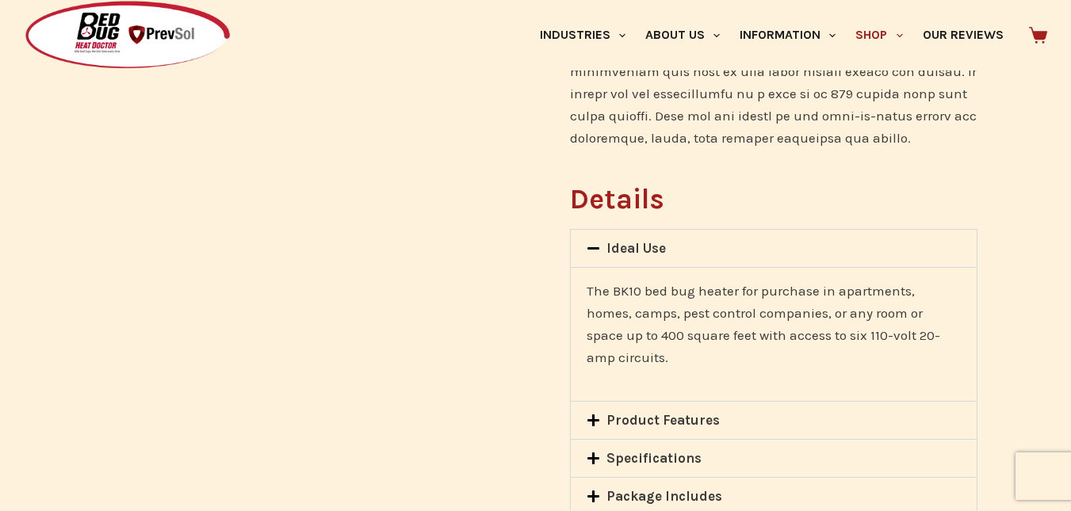
click at [594, 452] on icon at bounding box center [593, 458] width 13 height 13
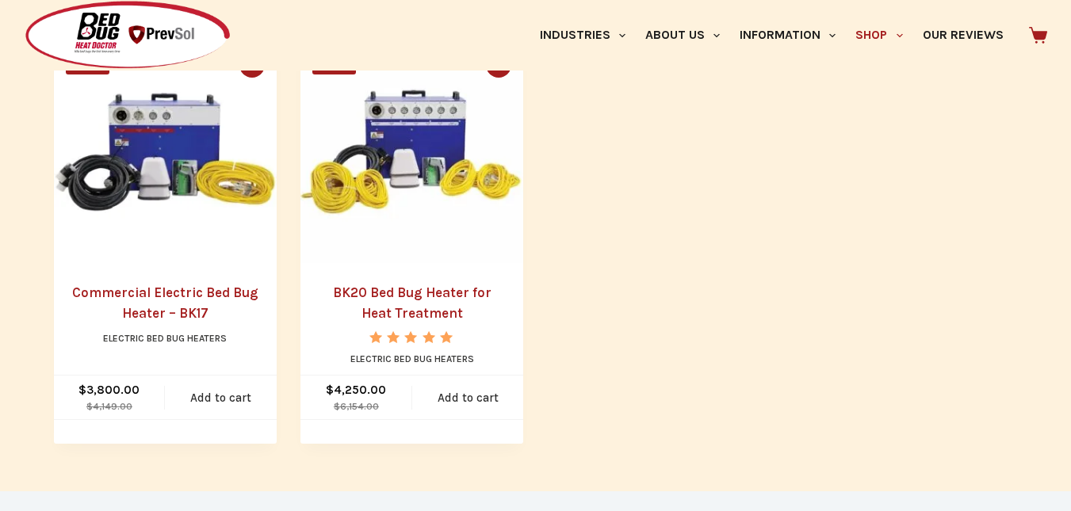
click at [373, 197] on img "BK20 Bed Bug Heater for Heat Treatment" at bounding box center [412, 151] width 223 height 223
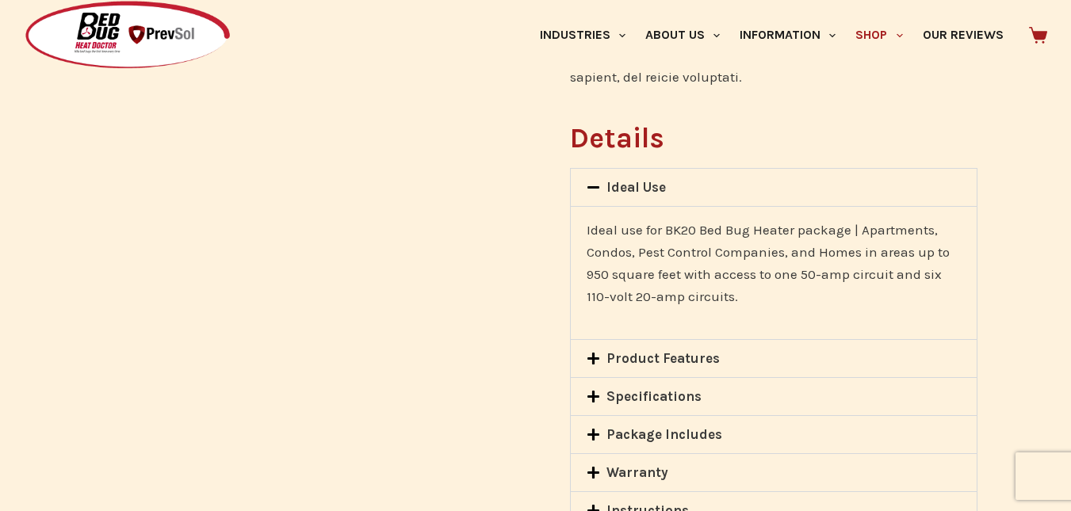
scroll to position [1427, 0]
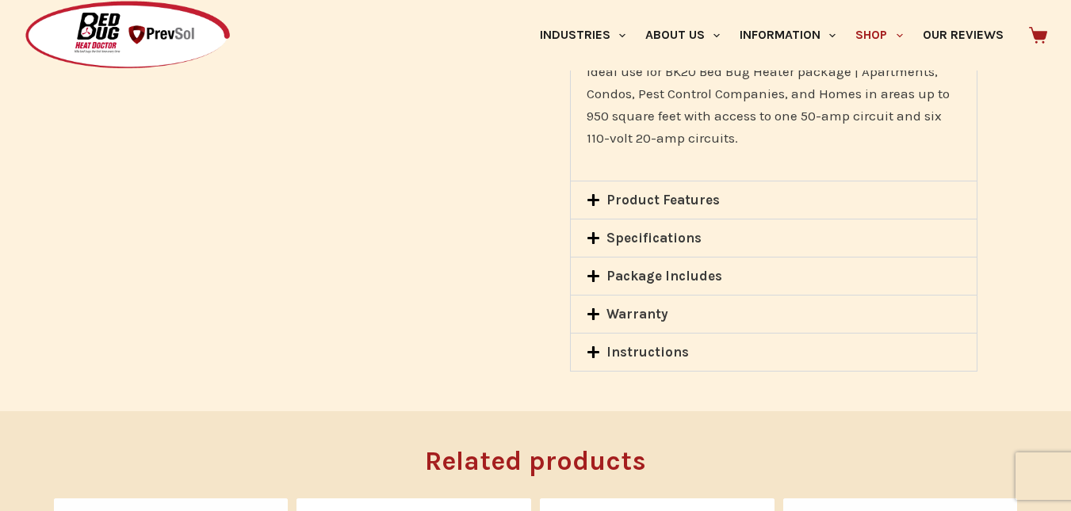
click at [594, 194] on icon at bounding box center [594, 200] width 12 height 12
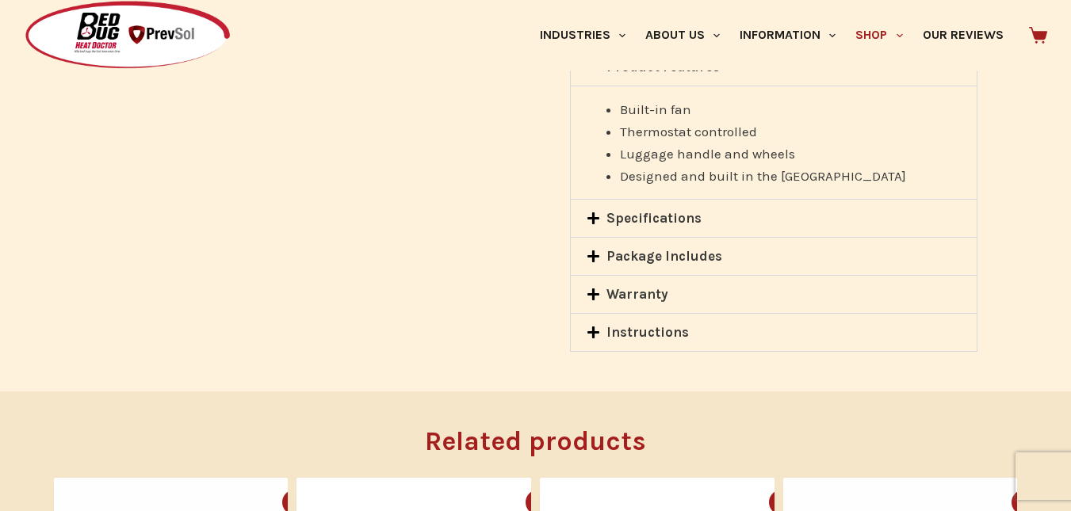
click at [597, 212] on icon at bounding box center [593, 218] width 13 height 13
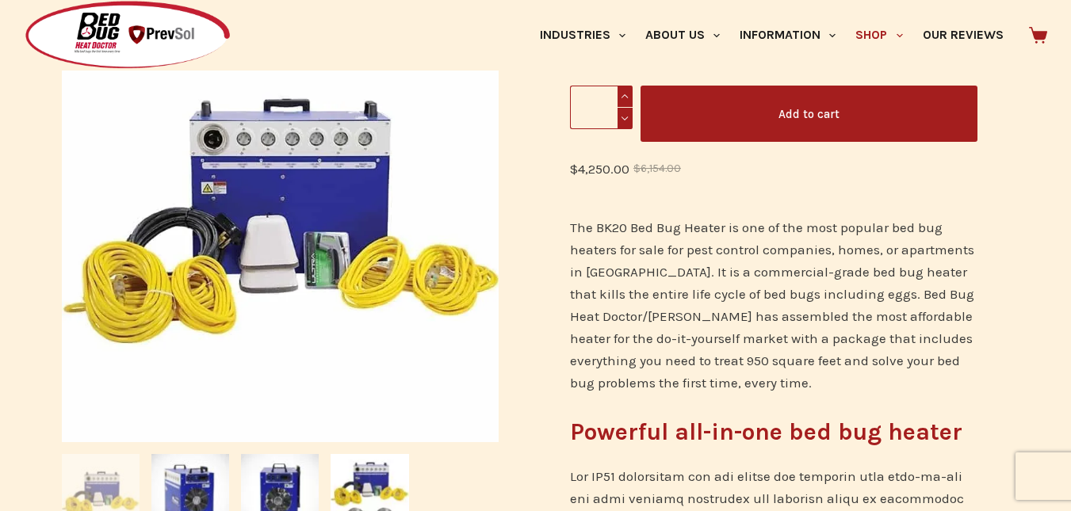
scroll to position [0, 0]
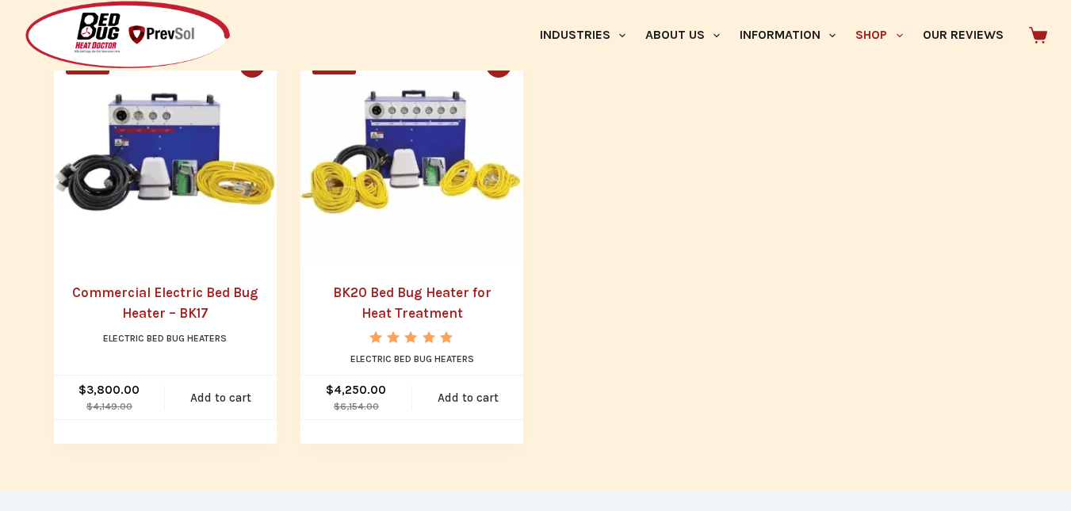
click at [472, 205] on img "BK20 Bed Bug Heater for Heat Treatment" at bounding box center [412, 151] width 223 height 223
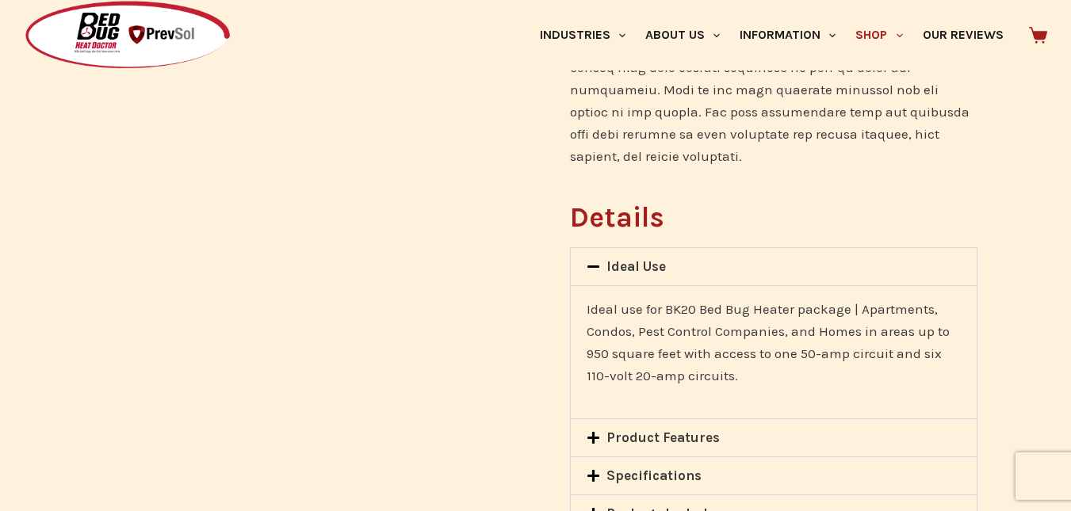
scroll to position [1269, 0]
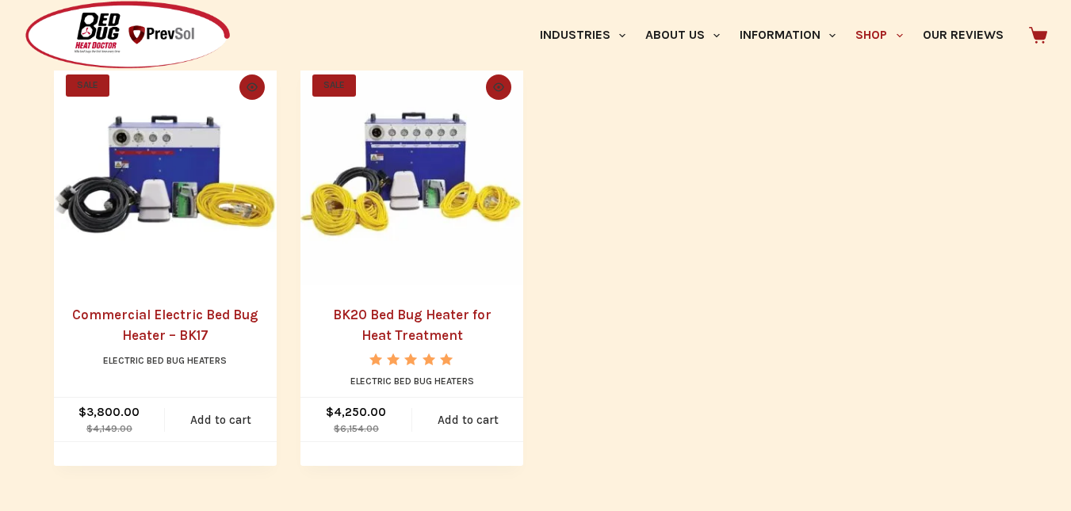
click at [198, 184] on img "Commercial Electric Bed Bug Heater - BK17" at bounding box center [165, 174] width 223 height 223
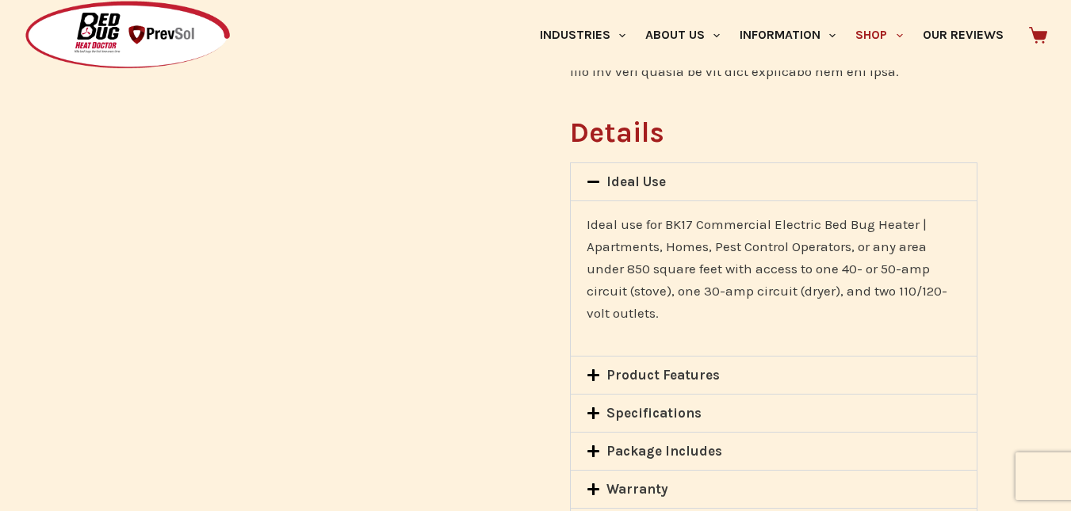
scroll to position [1427, 0]
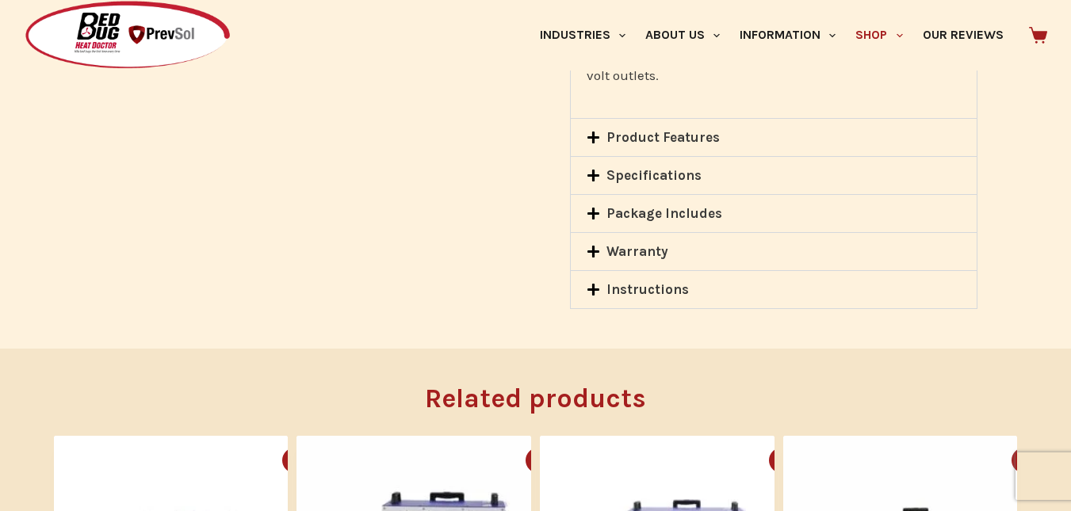
click at [599, 169] on icon at bounding box center [593, 175] width 13 height 13
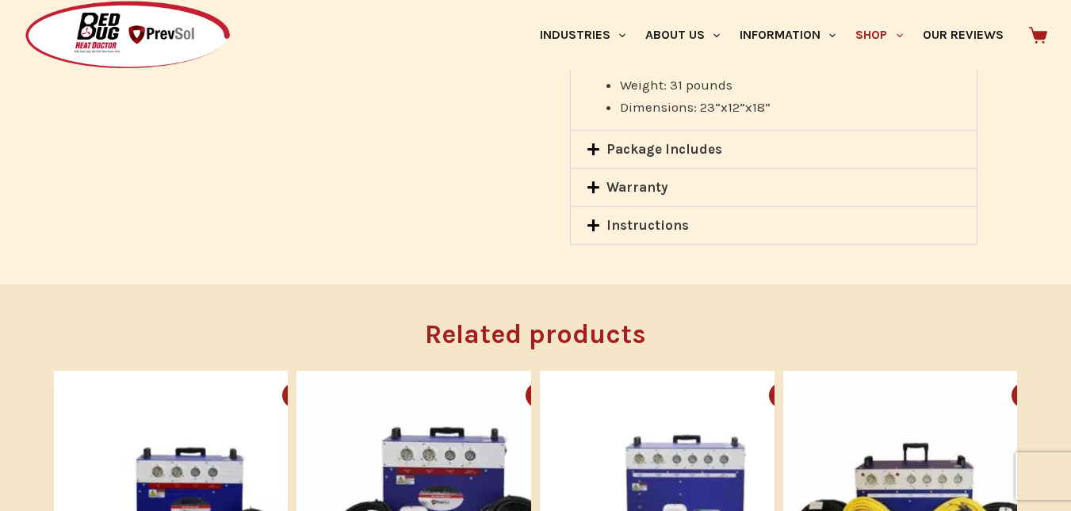
scroll to position [1189, 0]
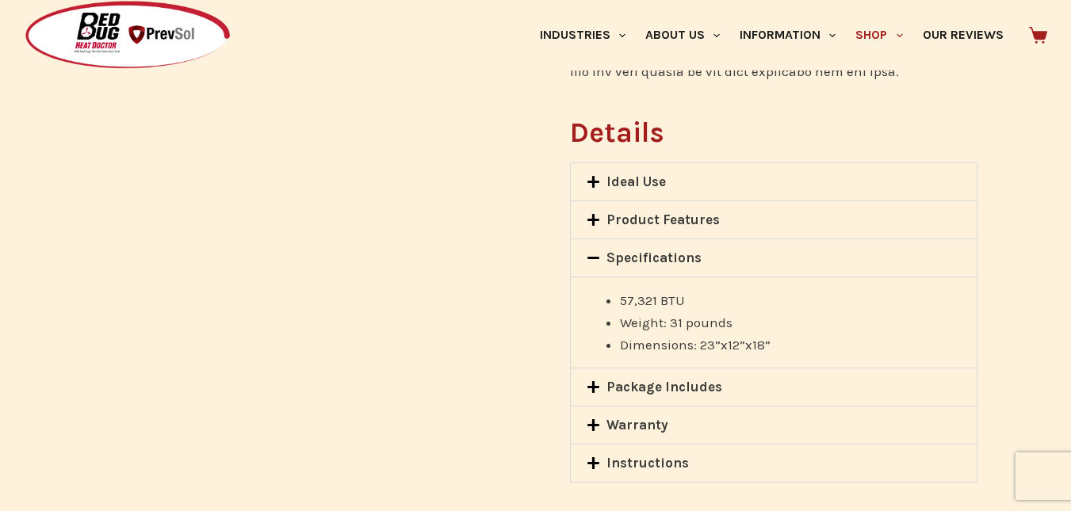
click at [601, 213] on span at bounding box center [597, 221] width 21 height 16
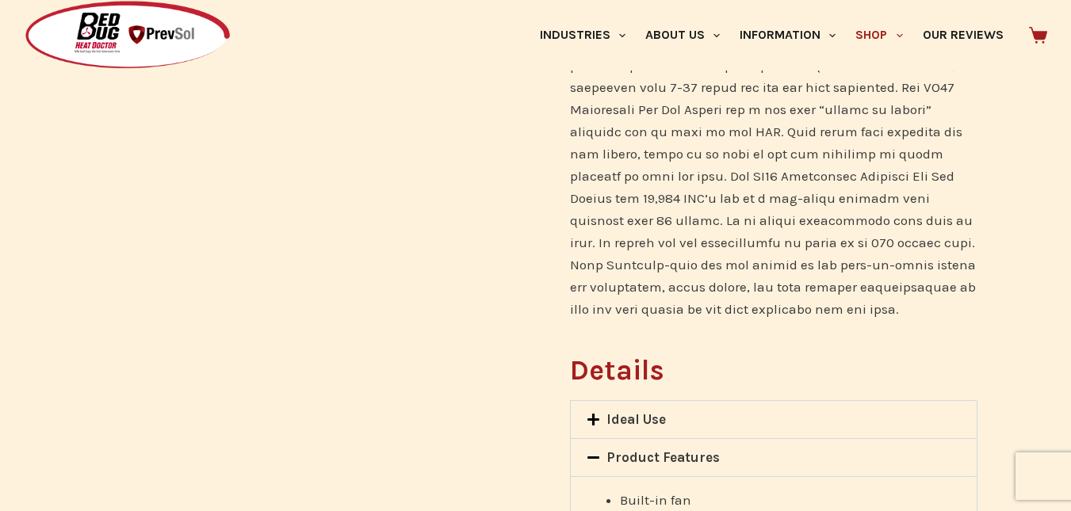
scroll to position [1110, 0]
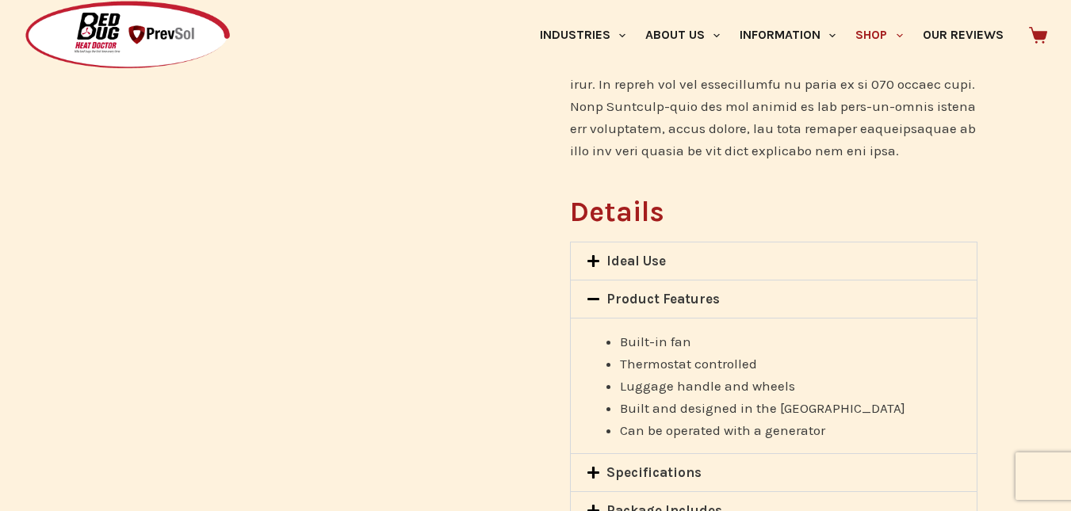
click at [591, 255] on icon at bounding box center [593, 261] width 13 height 13
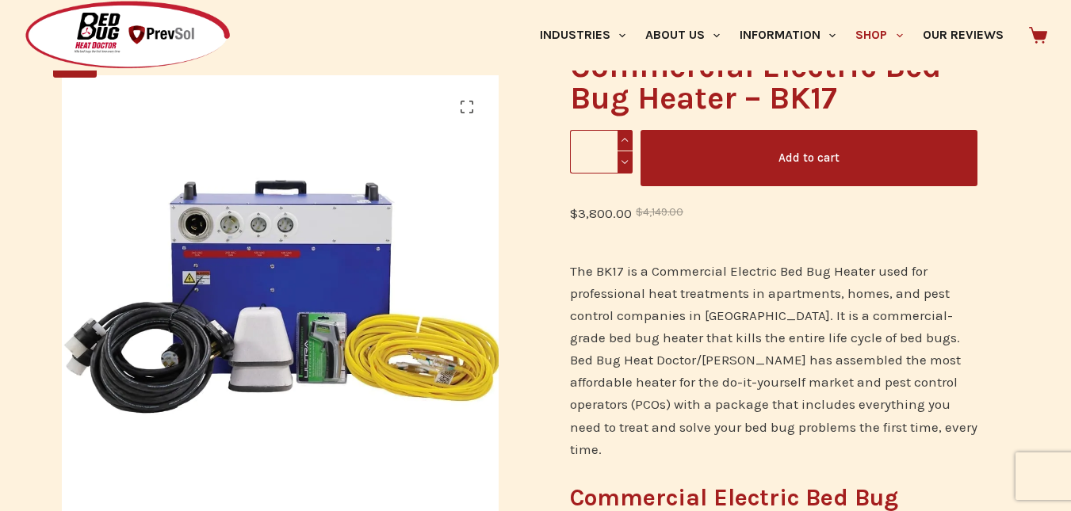
scroll to position [79, 0]
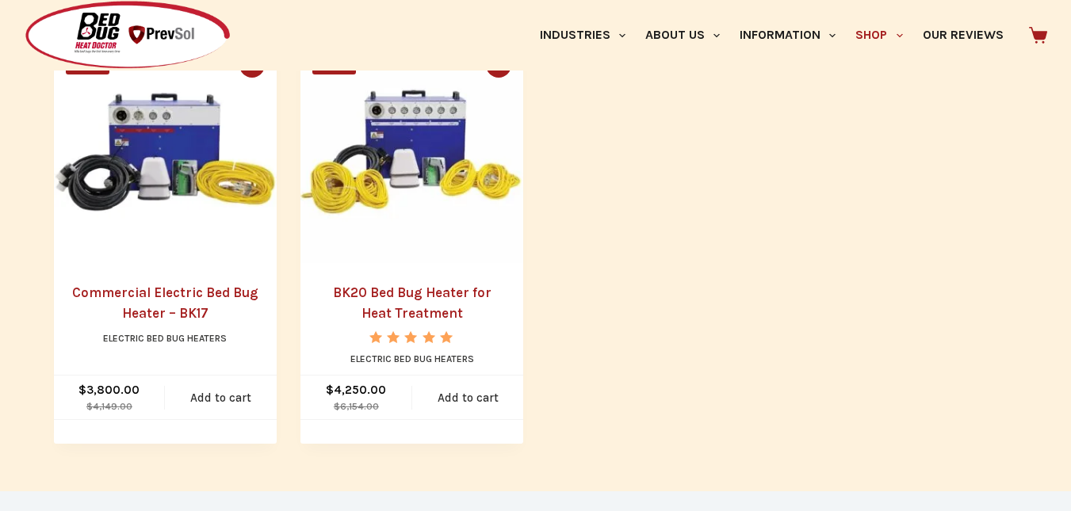
click at [137, 218] on img "Commercial Electric Bed Bug Heater - BK17" at bounding box center [165, 151] width 223 height 223
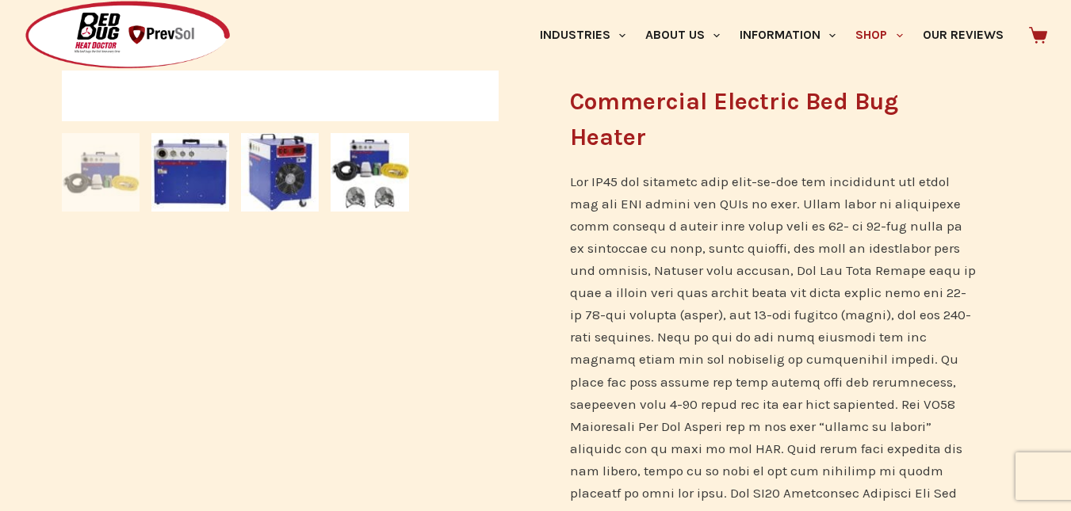
scroll to position [396, 0]
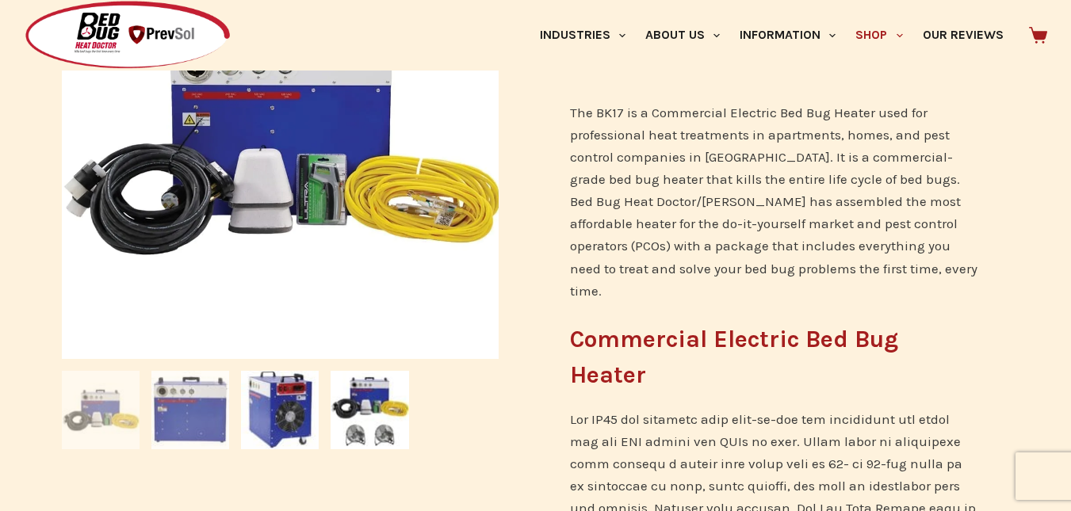
click at [182, 419] on img at bounding box center [190, 410] width 78 height 78
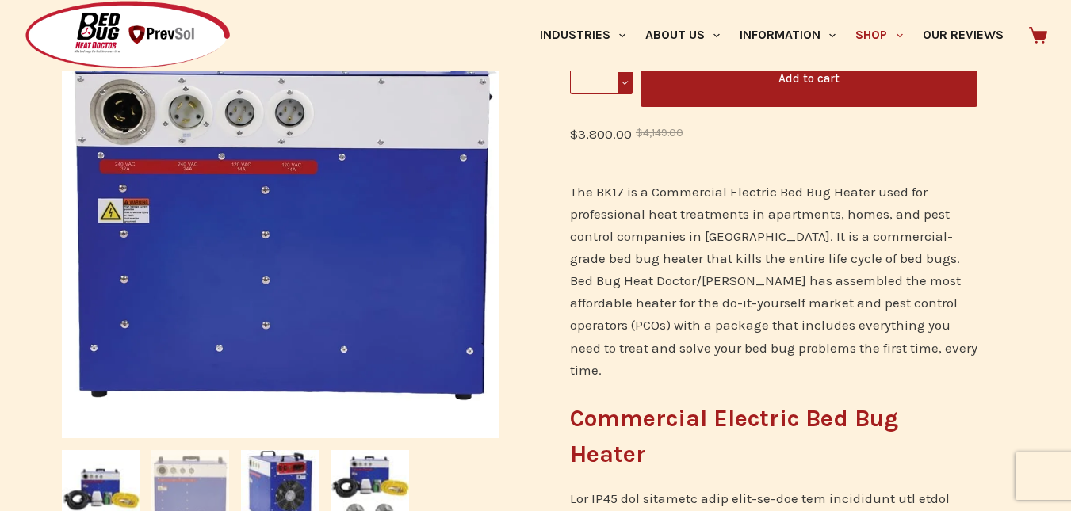
scroll to position [0, 0]
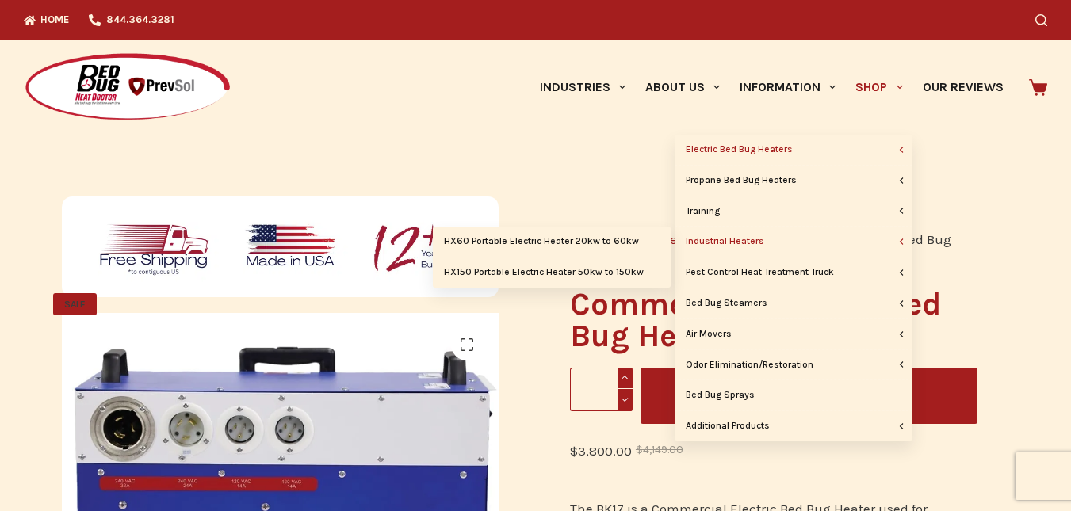
click at [746, 239] on link "Industrial Heaters" at bounding box center [794, 242] width 238 height 30
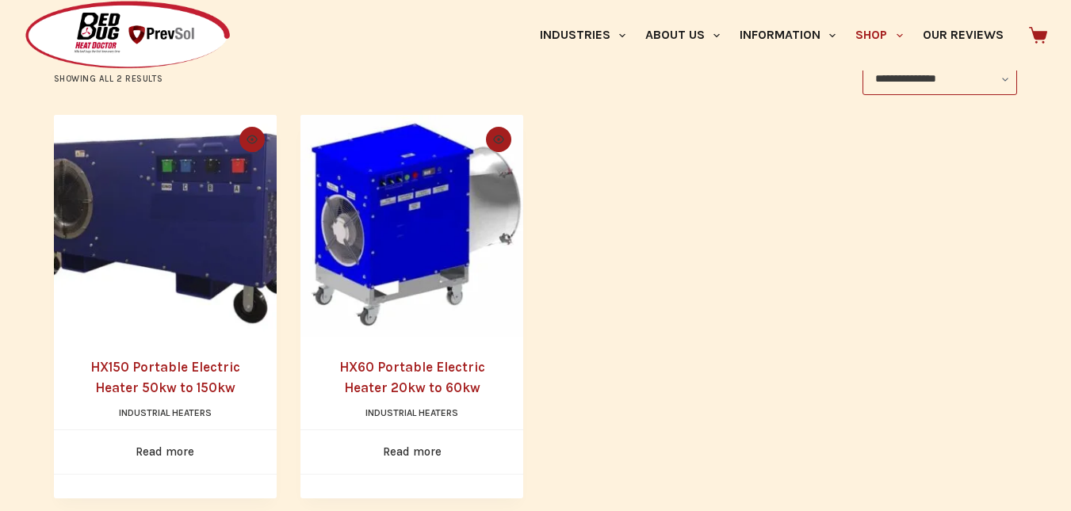
scroll to position [396, 0]
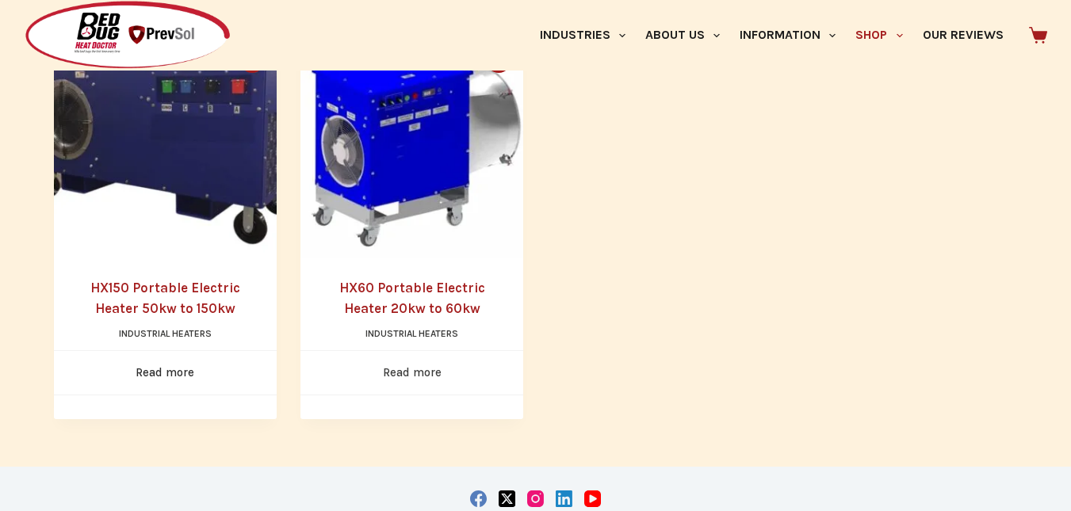
click at [396, 377] on link "Read more" at bounding box center [412, 373] width 223 height 44
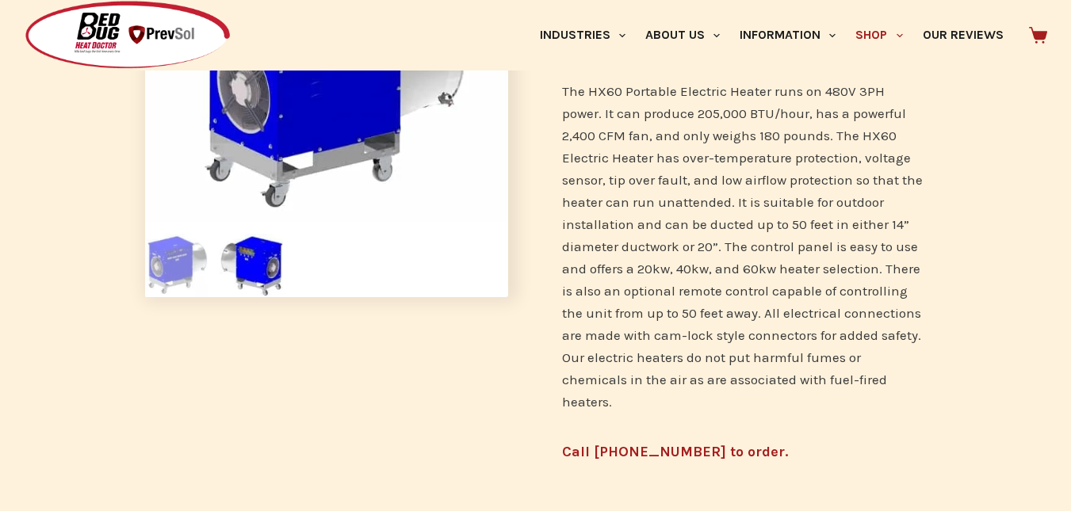
scroll to position [317, 0]
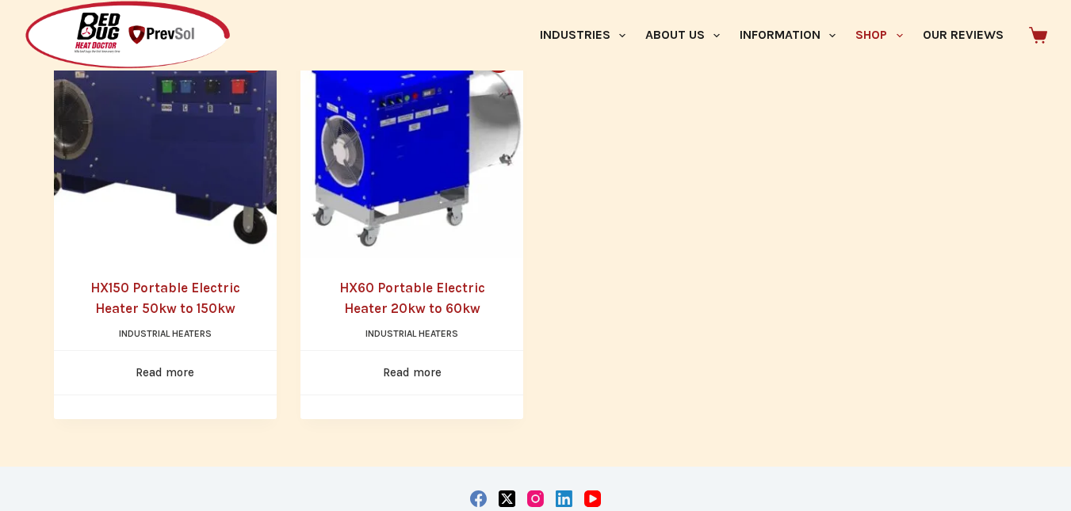
click at [129, 124] on img "HX150 Portable Electric Heater 50kw to 150kw" at bounding box center [165, 147] width 223 height 223
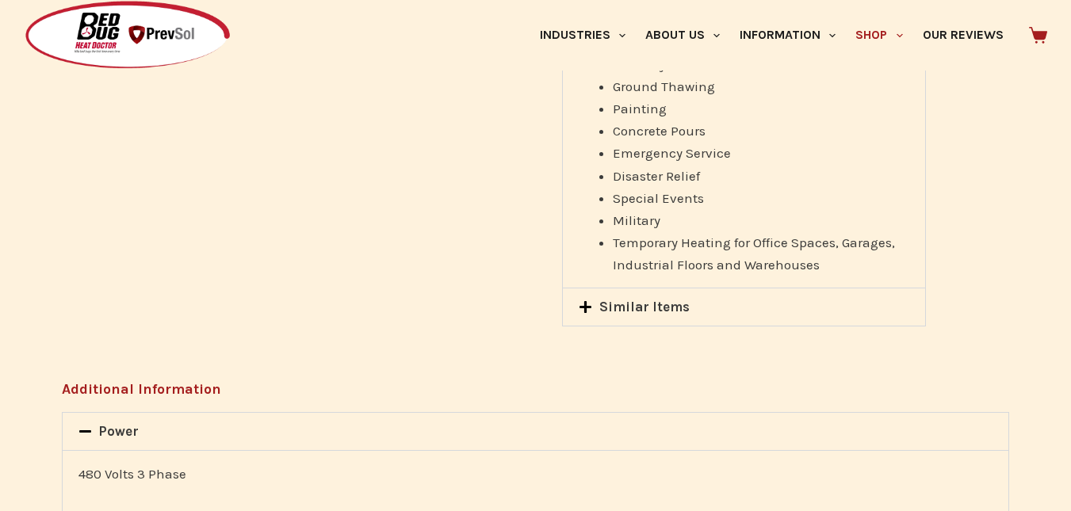
scroll to position [714, 0]
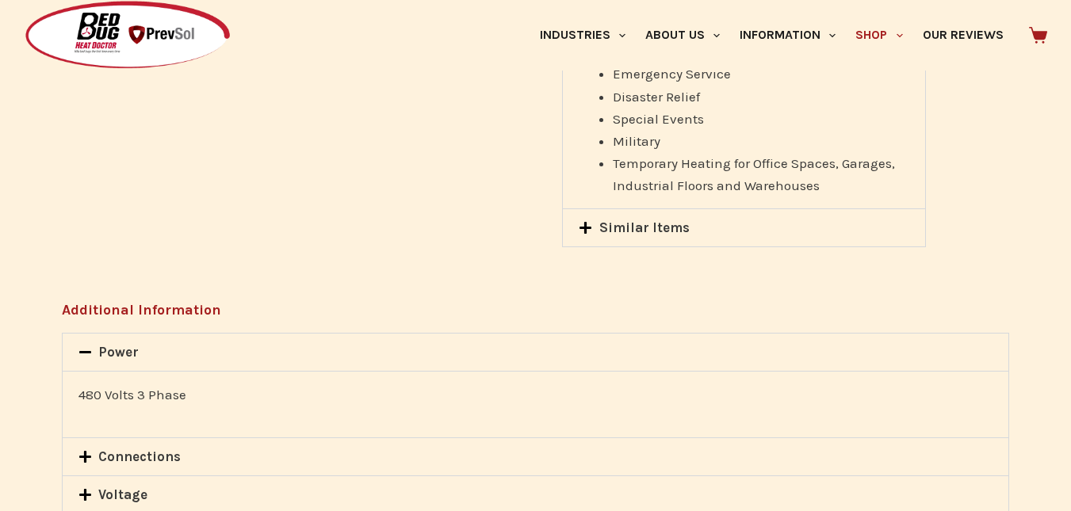
click at [584, 229] on icon at bounding box center [585, 227] width 13 height 13
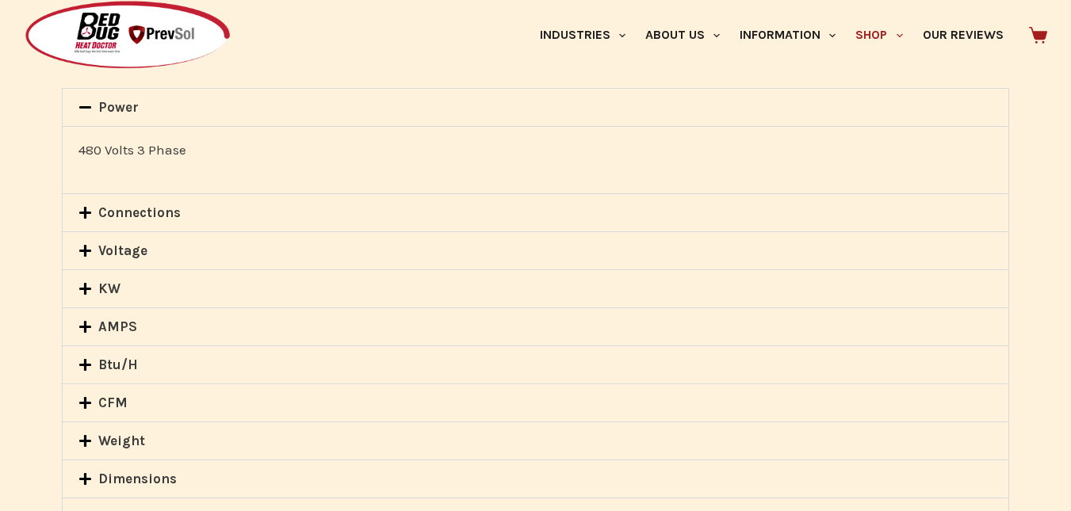
click at [79, 327] on icon at bounding box center [85, 327] width 12 height 12
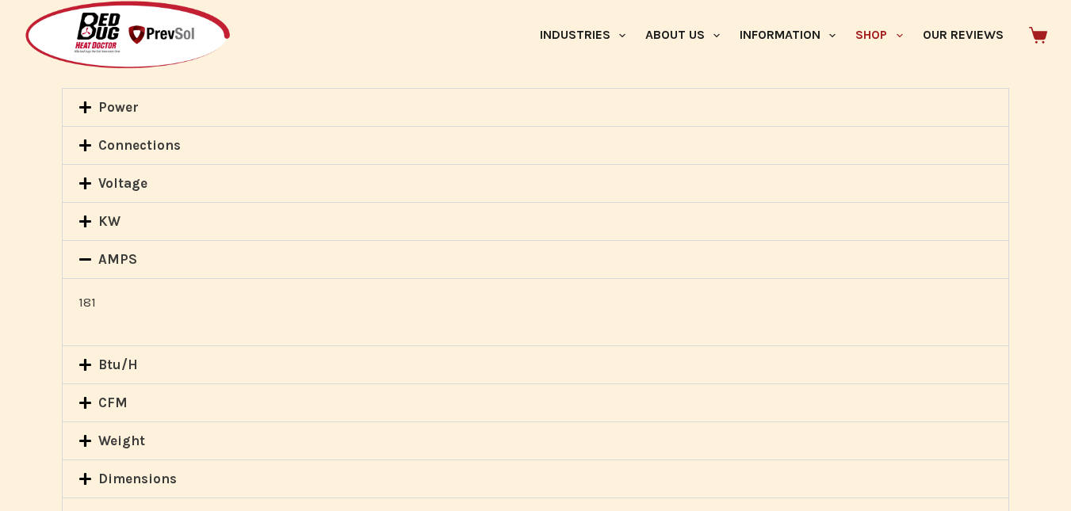
click at [78, 218] on icon at bounding box center [84, 221] width 13 height 13
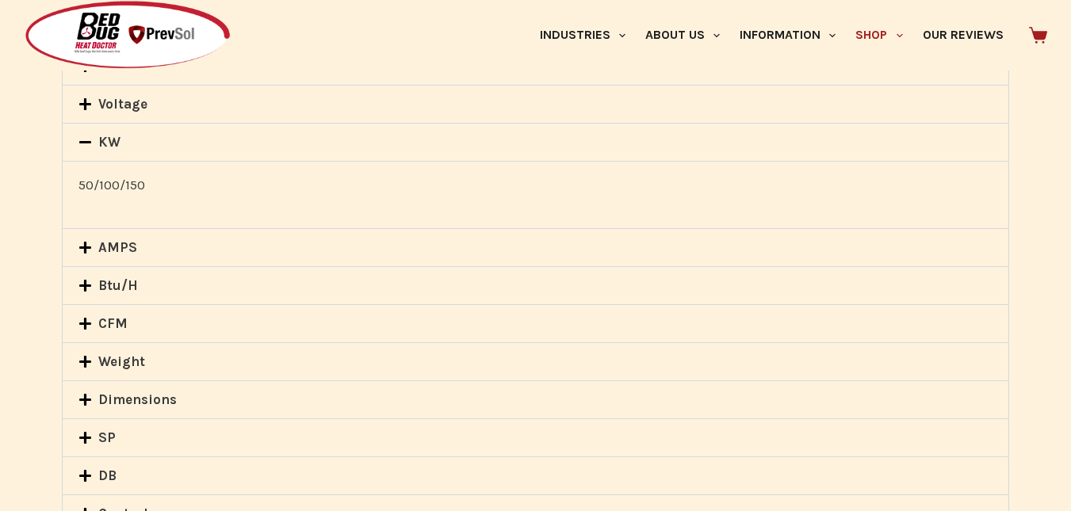
click at [85, 285] on icon at bounding box center [85, 286] width 12 height 12
click at [83, 106] on icon at bounding box center [84, 104] width 13 height 13
drag, startPoint x: 80, startPoint y: 396, endPoint x: 71, endPoint y: 393, distance: 10.0
click at [79, 399] on icon at bounding box center [85, 400] width 12 height 12
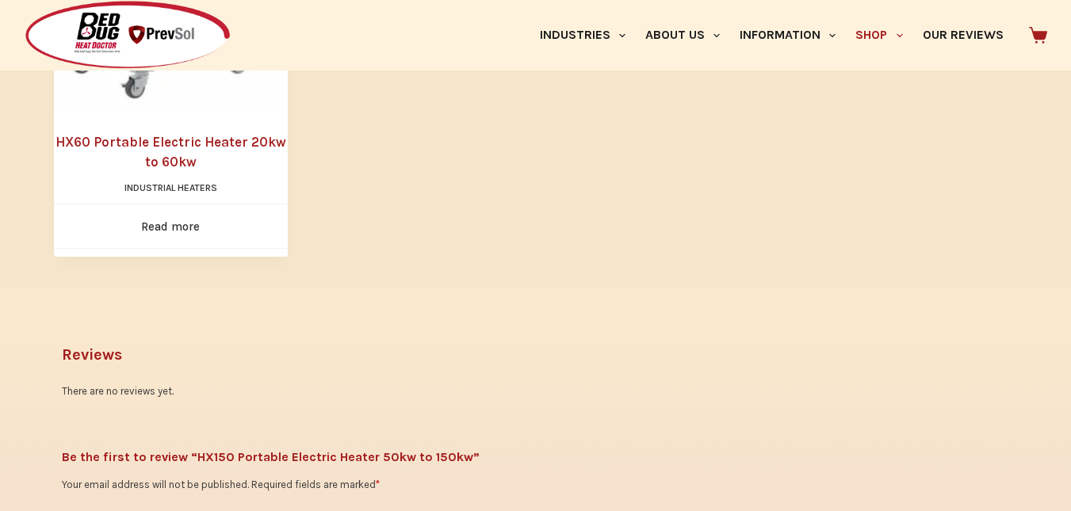
scroll to position [1903, 0]
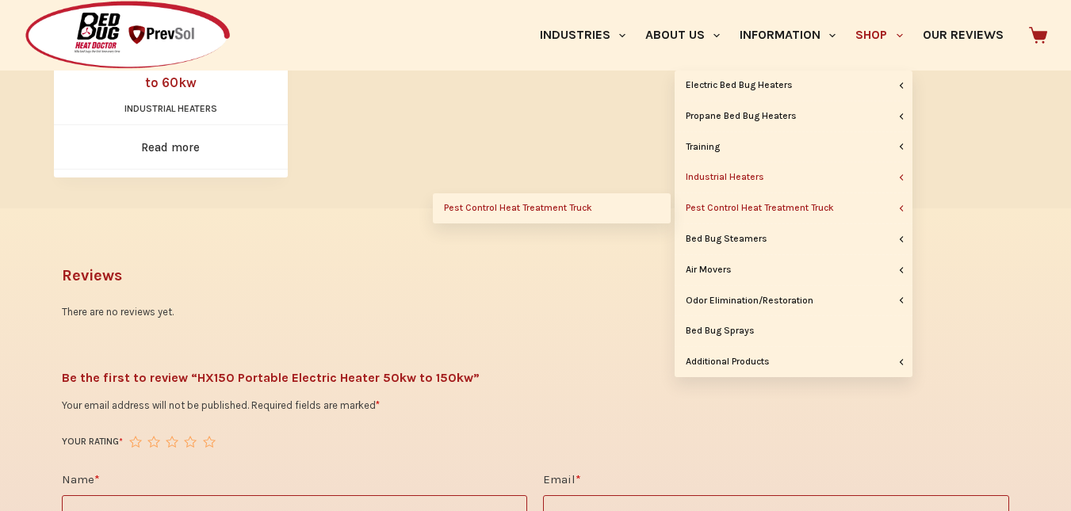
click at [585, 209] on link "Pest Control Heat Treatment Truck" at bounding box center [552, 208] width 238 height 30
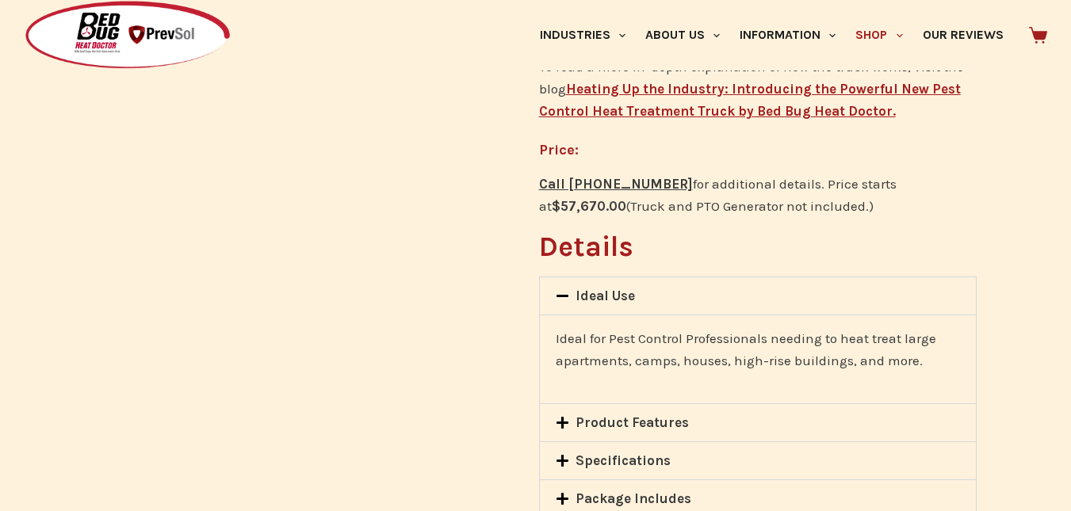
scroll to position [1189, 0]
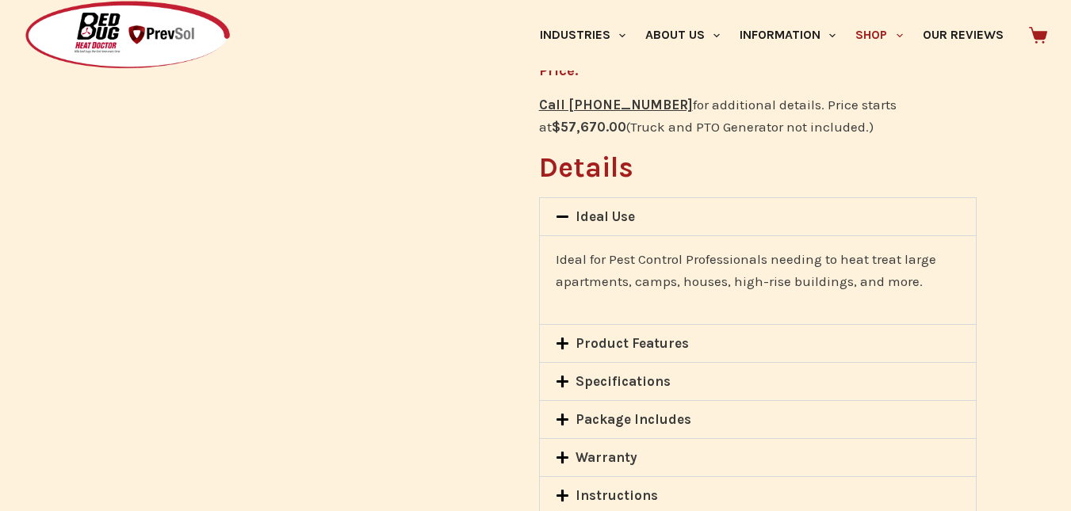
click at [568, 337] on span at bounding box center [566, 345] width 21 height 16
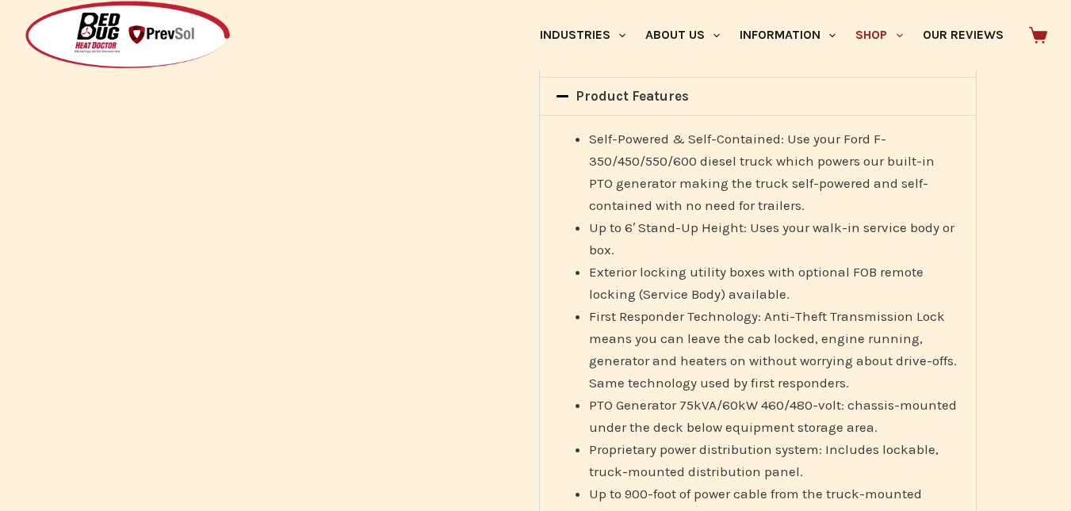
scroll to position [1427, 0]
